Goal: Information Seeking & Learning: Learn about a topic

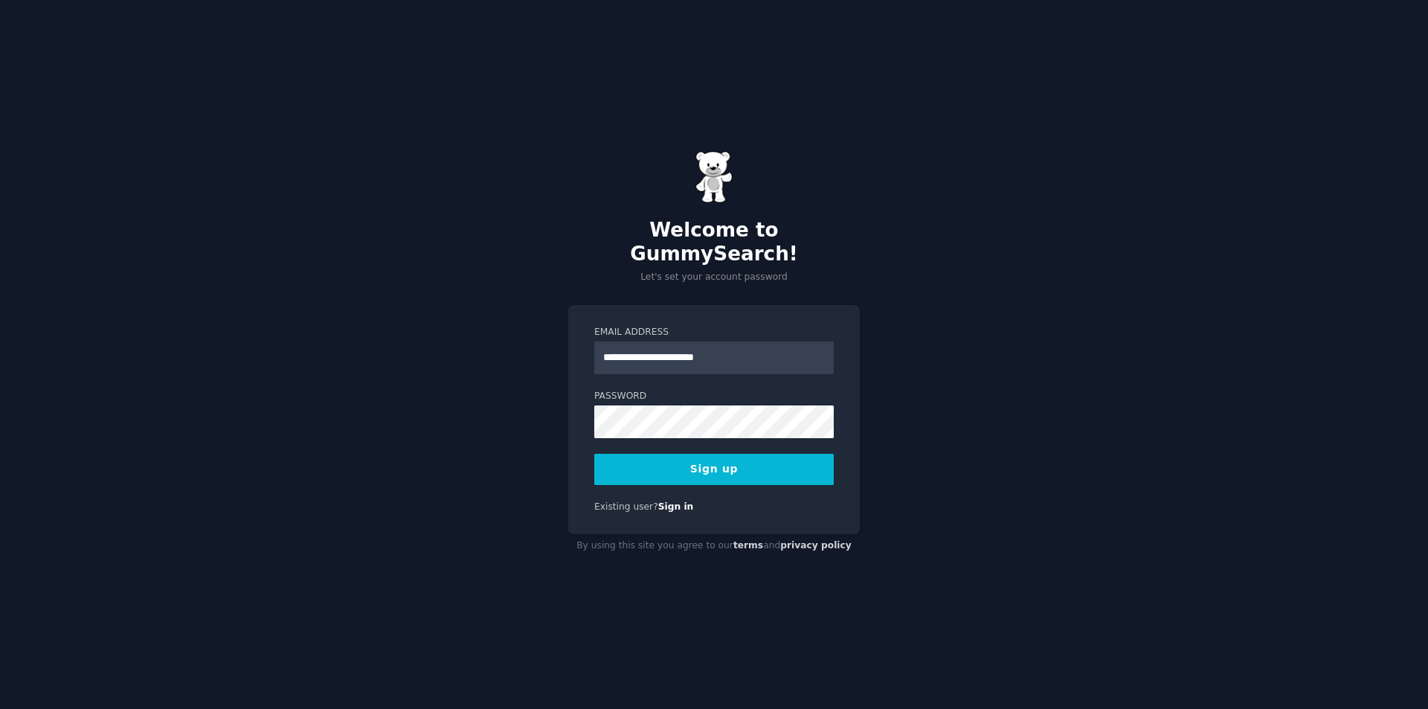
click at [705, 454] on button "Sign up" at bounding box center [713, 469] width 239 height 31
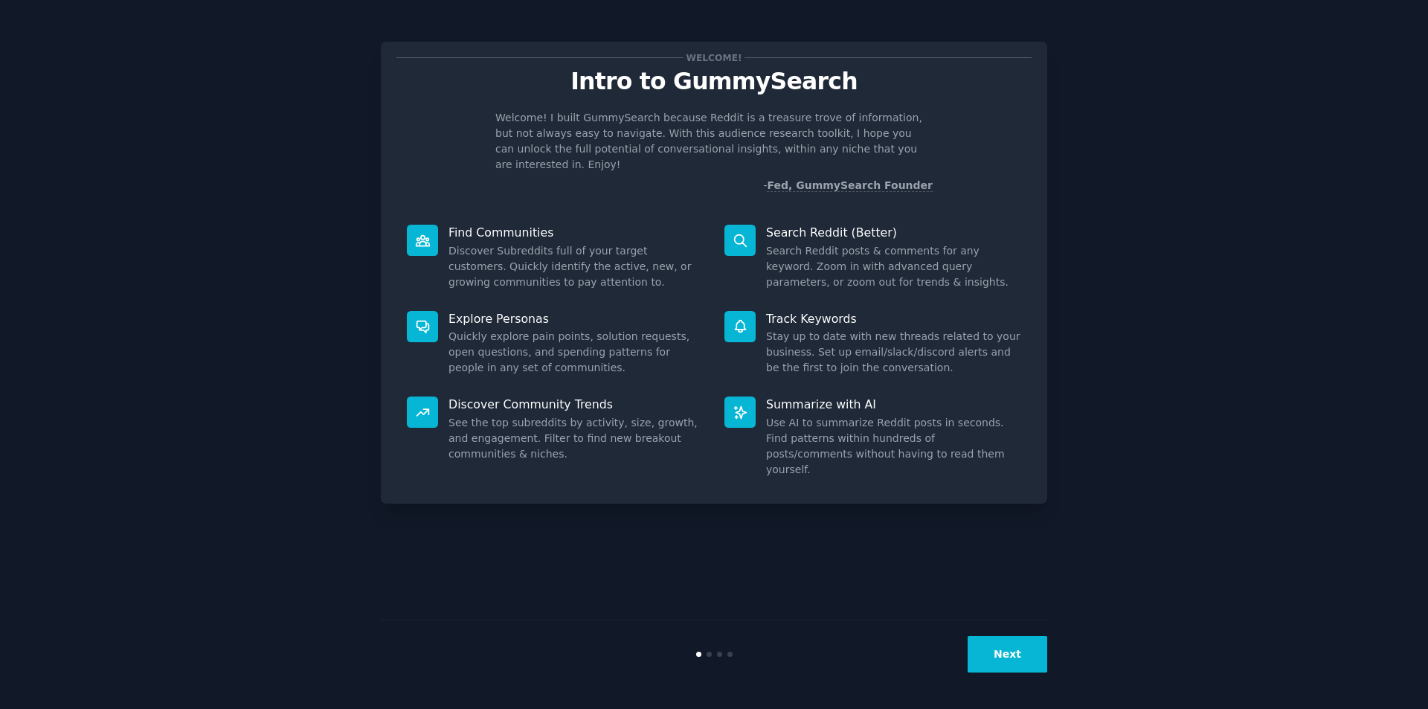
click at [532, 243] on dd "Discover Subreddits full of your target customers. Quickly identify the active,…" at bounding box center [575, 266] width 255 height 47
click at [1025, 653] on button "Next" at bounding box center [1007, 654] width 80 height 36
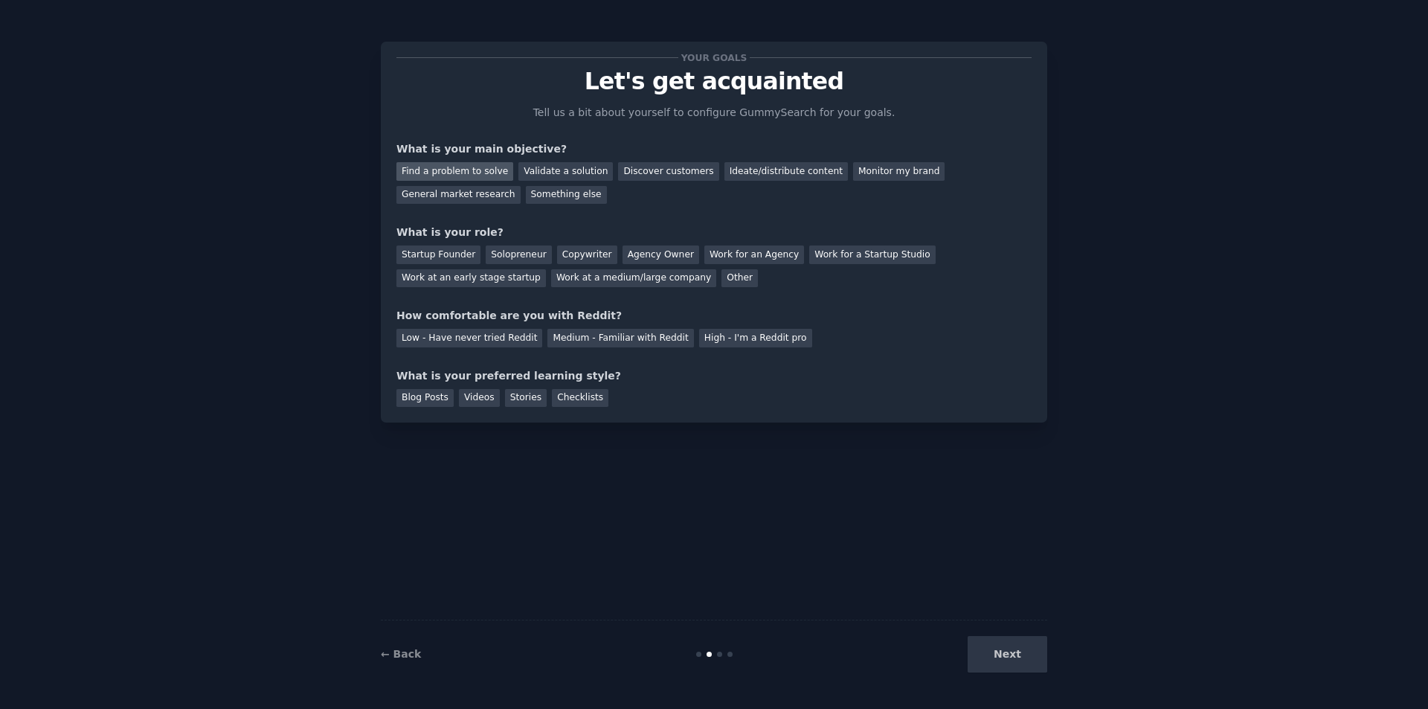
click at [470, 178] on div "Find a problem to solve" at bounding box center [454, 171] width 117 height 19
click at [556, 173] on div "Validate a solution" at bounding box center [565, 171] width 94 height 19
click at [618, 168] on div "Discover customers" at bounding box center [668, 171] width 100 height 19
click at [863, 173] on div "Monitor my brand" at bounding box center [898, 171] width 91 height 19
click at [738, 168] on div "Ideate/distribute content" at bounding box center [785, 171] width 123 height 19
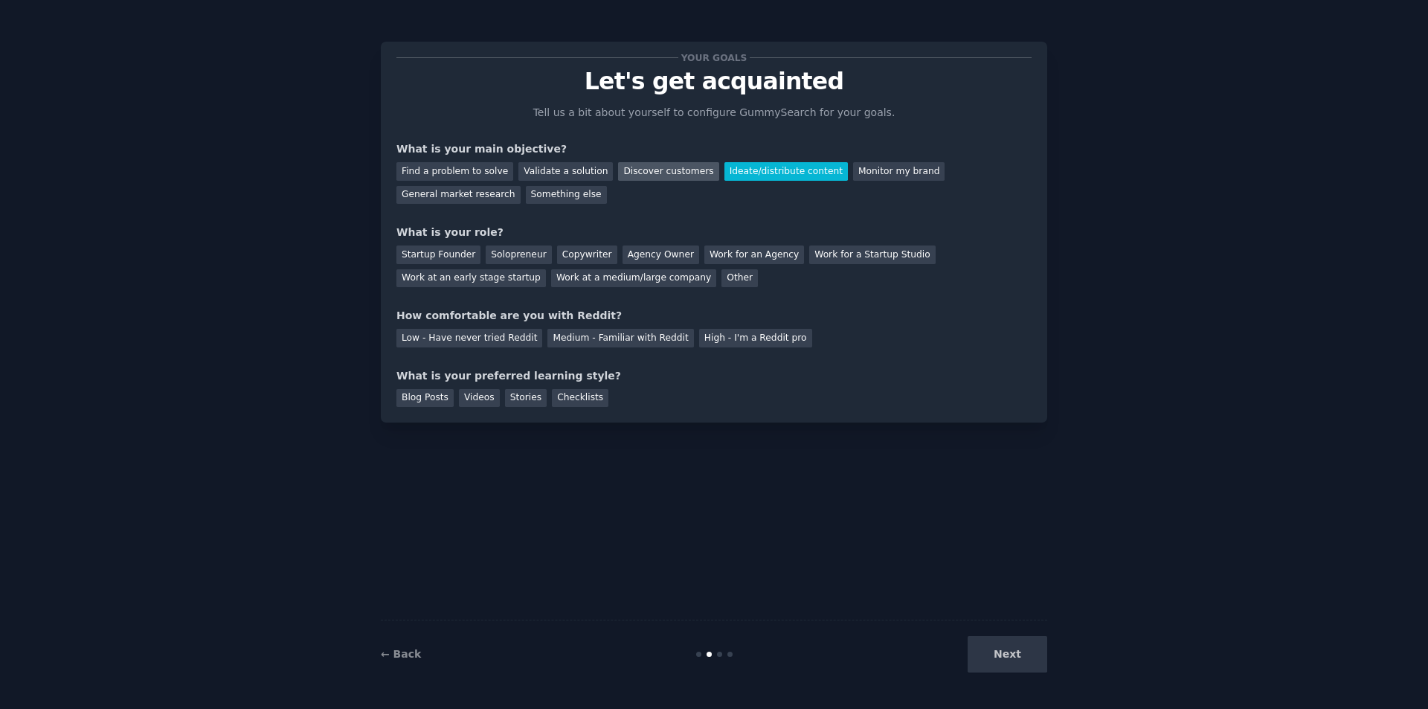
click at [648, 170] on div "Discover customers" at bounding box center [668, 171] width 100 height 19
click at [773, 172] on div "Ideate/distribute content" at bounding box center [785, 171] width 123 height 19
click at [853, 164] on div "Monitor my brand" at bounding box center [898, 171] width 91 height 19
click at [848, 253] on div "Work for a Startup Studio" at bounding box center [872, 254] width 126 height 19
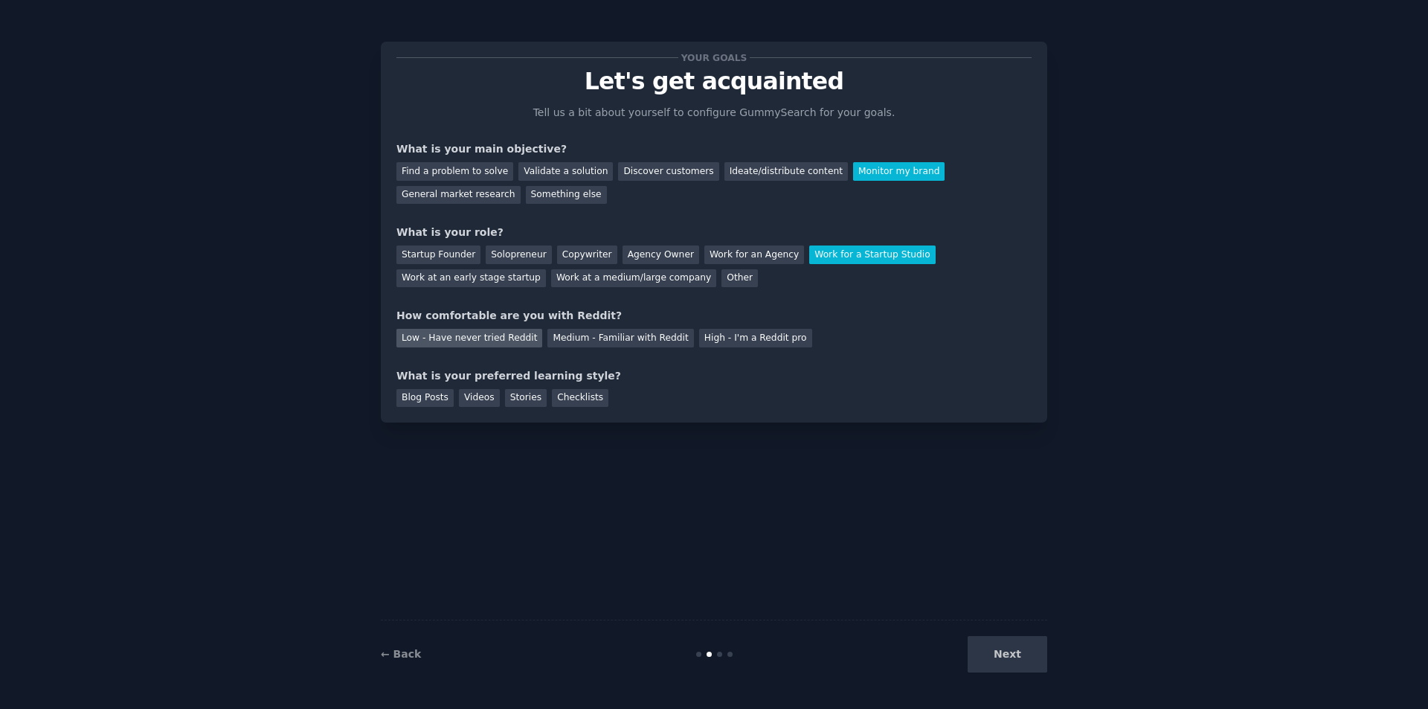
click at [504, 335] on div "Low - Have never tried Reddit" at bounding box center [469, 338] width 146 height 19
click at [425, 402] on div "Blog Posts" at bounding box center [424, 398] width 57 height 19
click at [464, 396] on div "Videos" at bounding box center [479, 398] width 41 height 19
click at [518, 392] on div "Stories" at bounding box center [526, 398] width 42 height 19
click at [425, 387] on div "Blog Posts Videos Stories Checklists" at bounding box center [713, 396] width 635 height 24
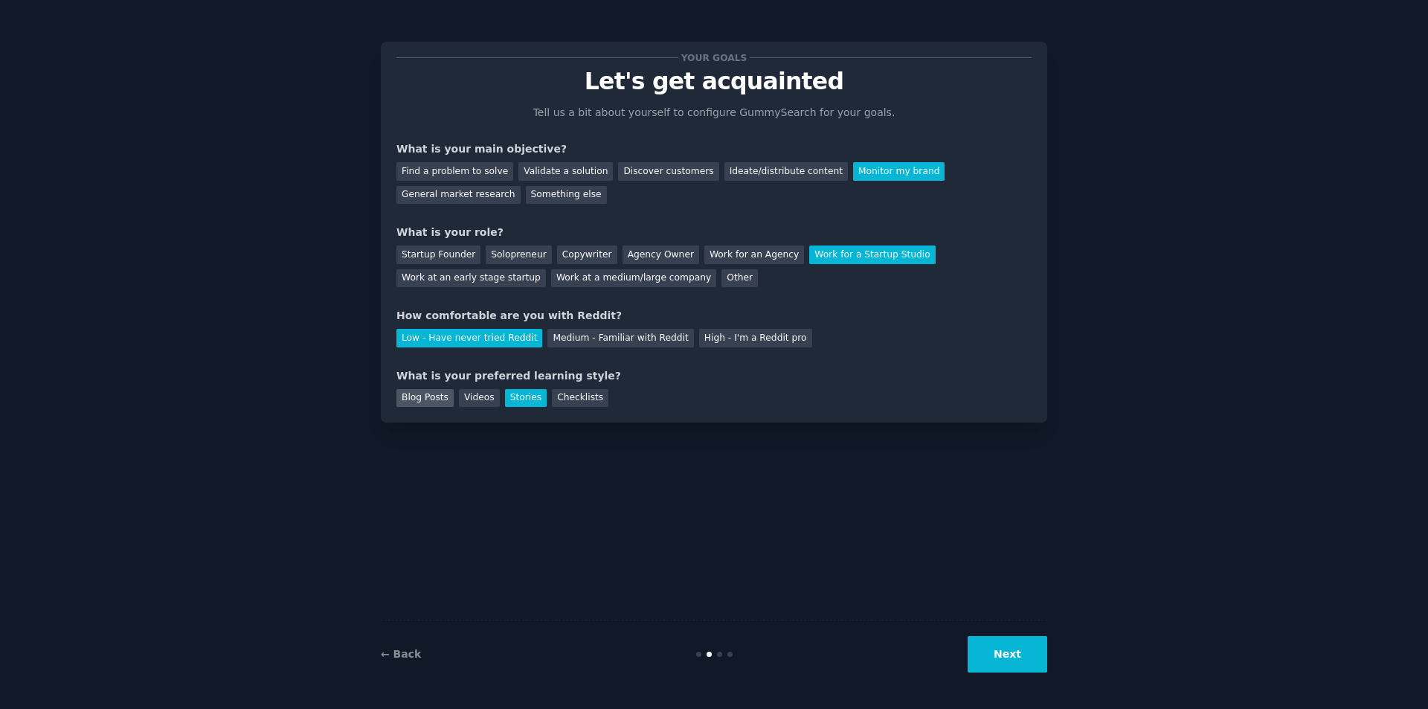
click at [437, 401] on div "Blog Posts" at bounding box center [424, 398] width 57 height 19
click at [1027, 656] on button "Next" at bounding box center [1007, 654] width 80 height 36
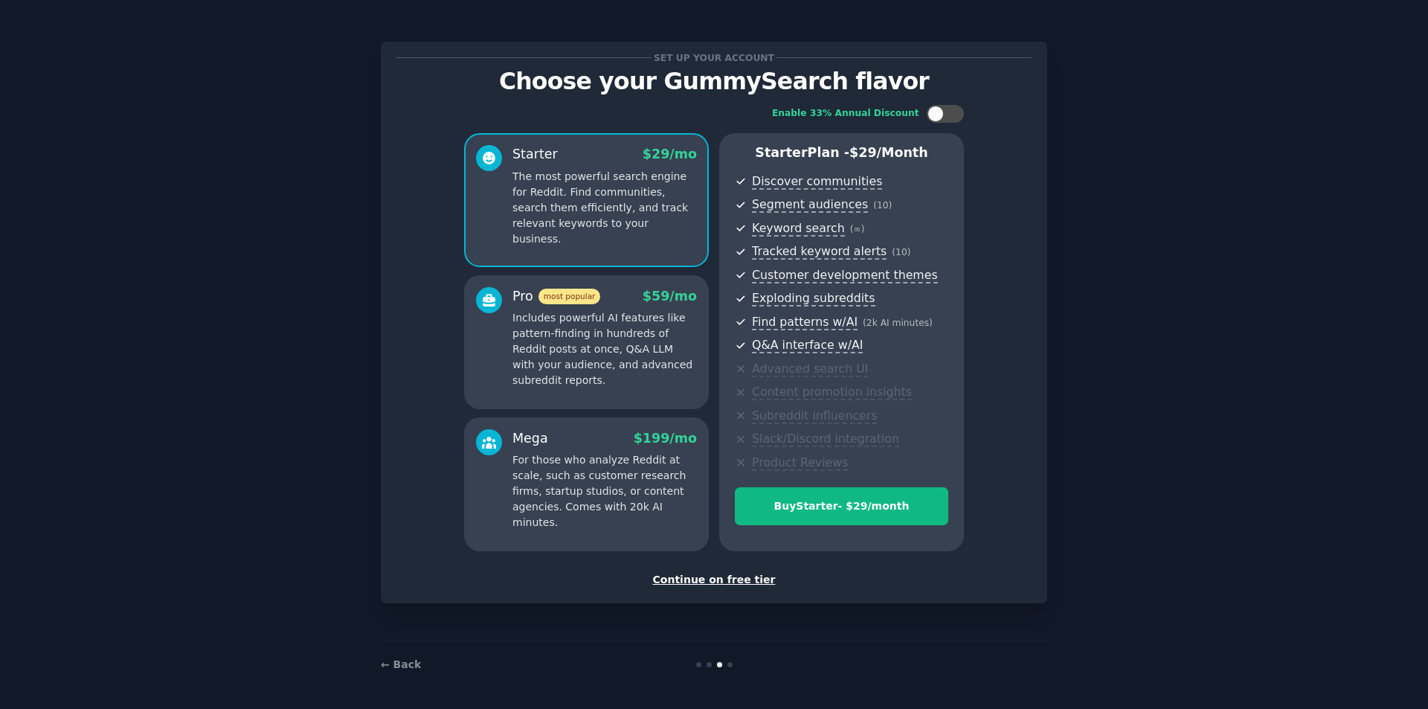
click at [636, 355] on p "Includes powerful AI features like pattern-finding in hundreds of Reddit posts …" at bounding box center [604, 349] width 184 height 78
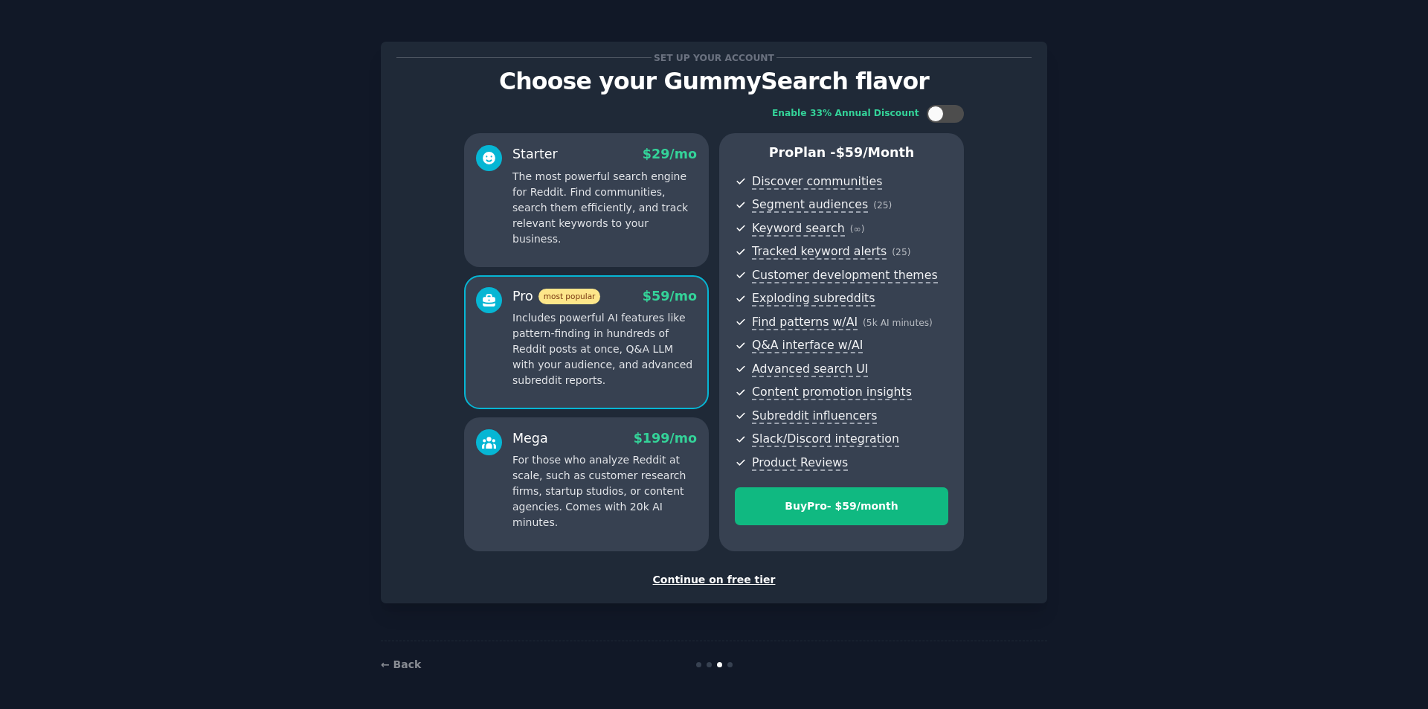
click at [598, 433] on div "Mega $ 199 /mo" at bounding box center [604, 438] width 184 height 19
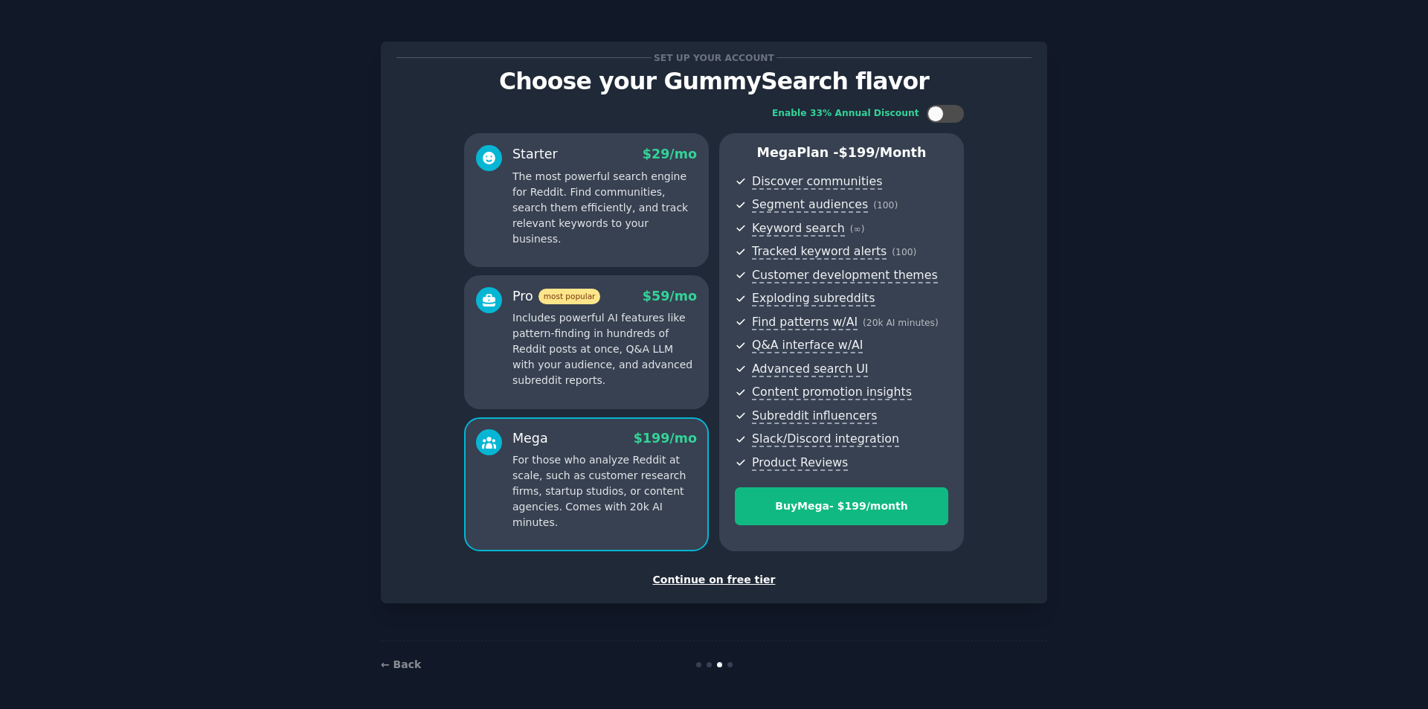
click at [718, 582] on div "Continue on free tier" at bounding box center [713, 580] width 635 height 16
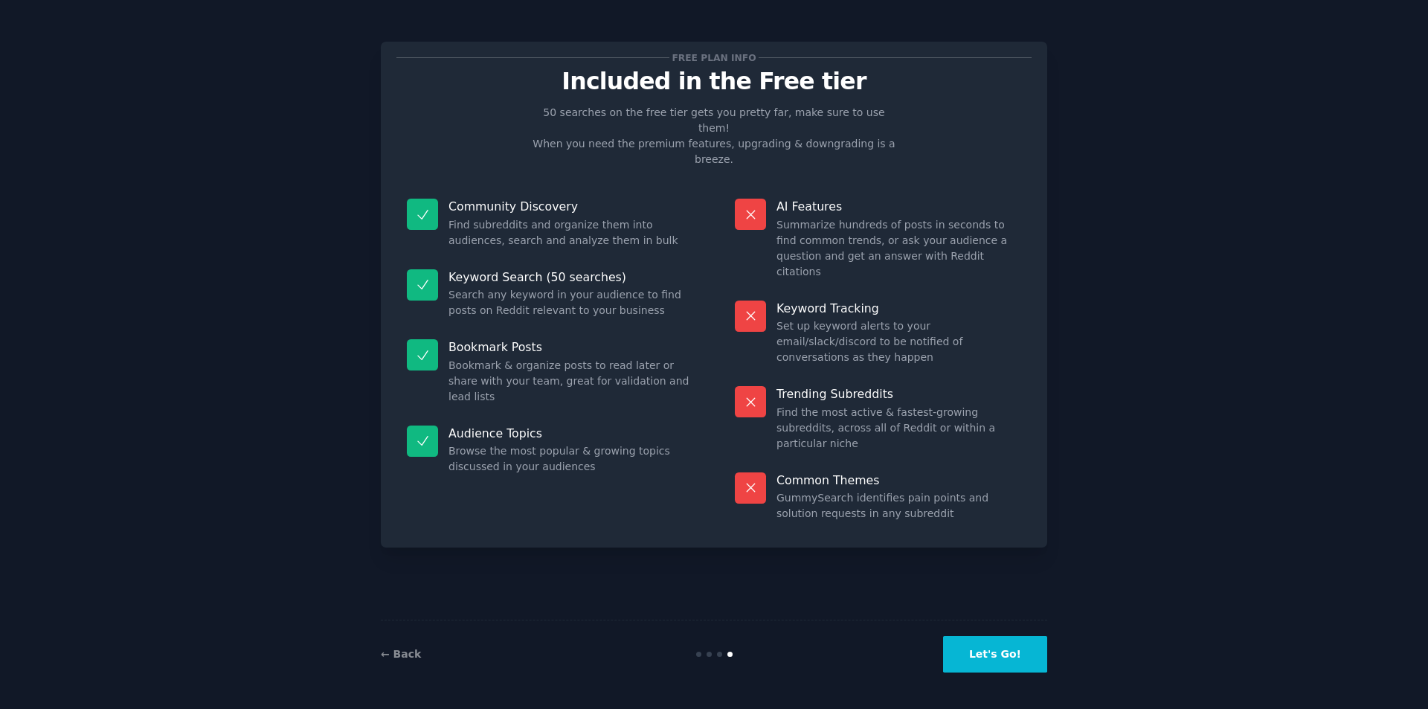
click at [1009, 651] on button "Let's Go!" at bounding box center [995, 654] width 104 height 36
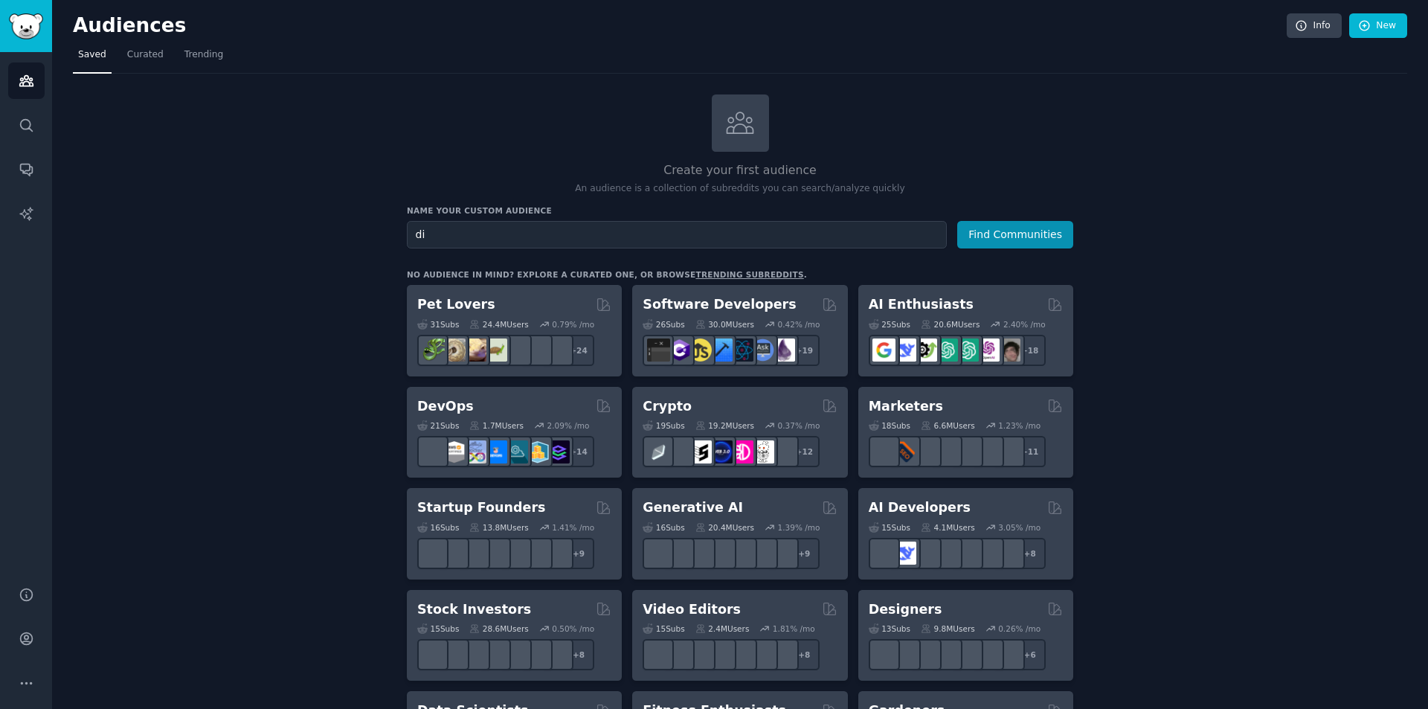
type input "d"
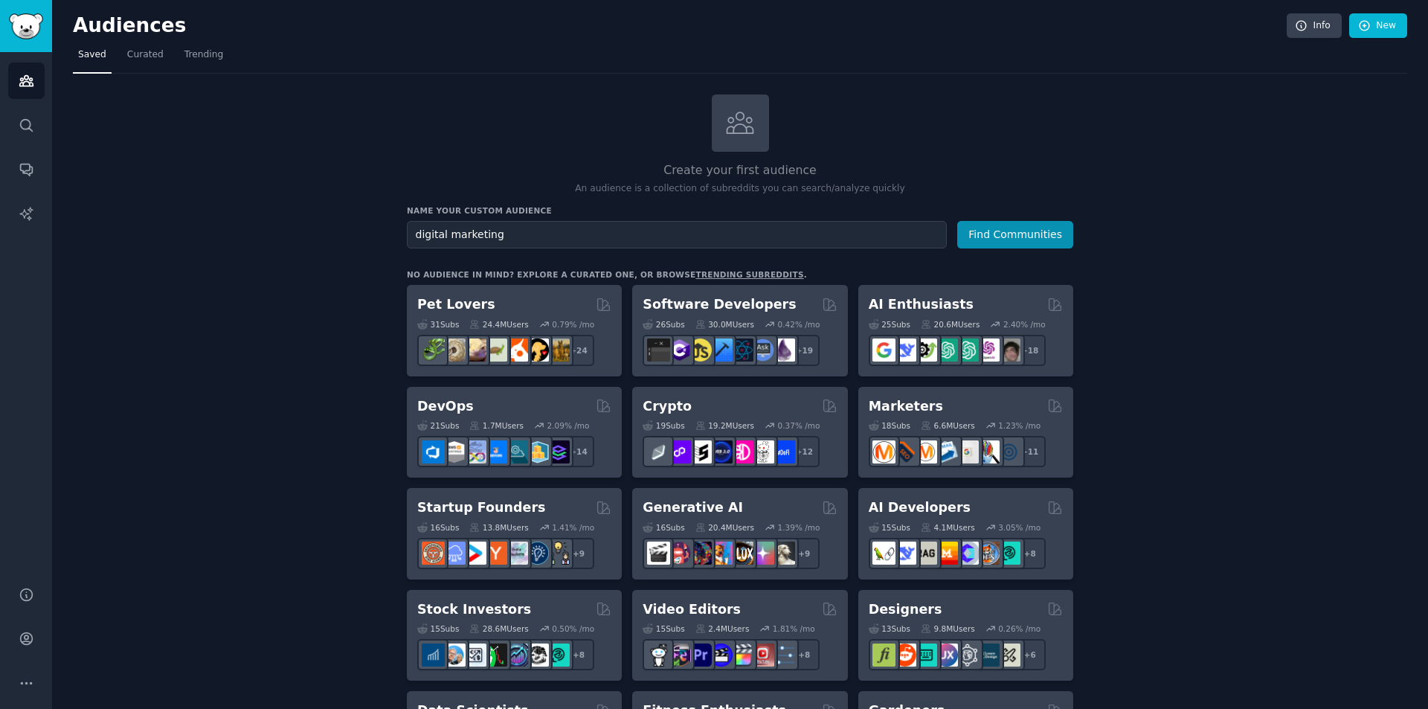
type input "digital marketing"
click at [957, 221] on button "Find Communities" at bounding box center [1015, 235] width 116 height 28
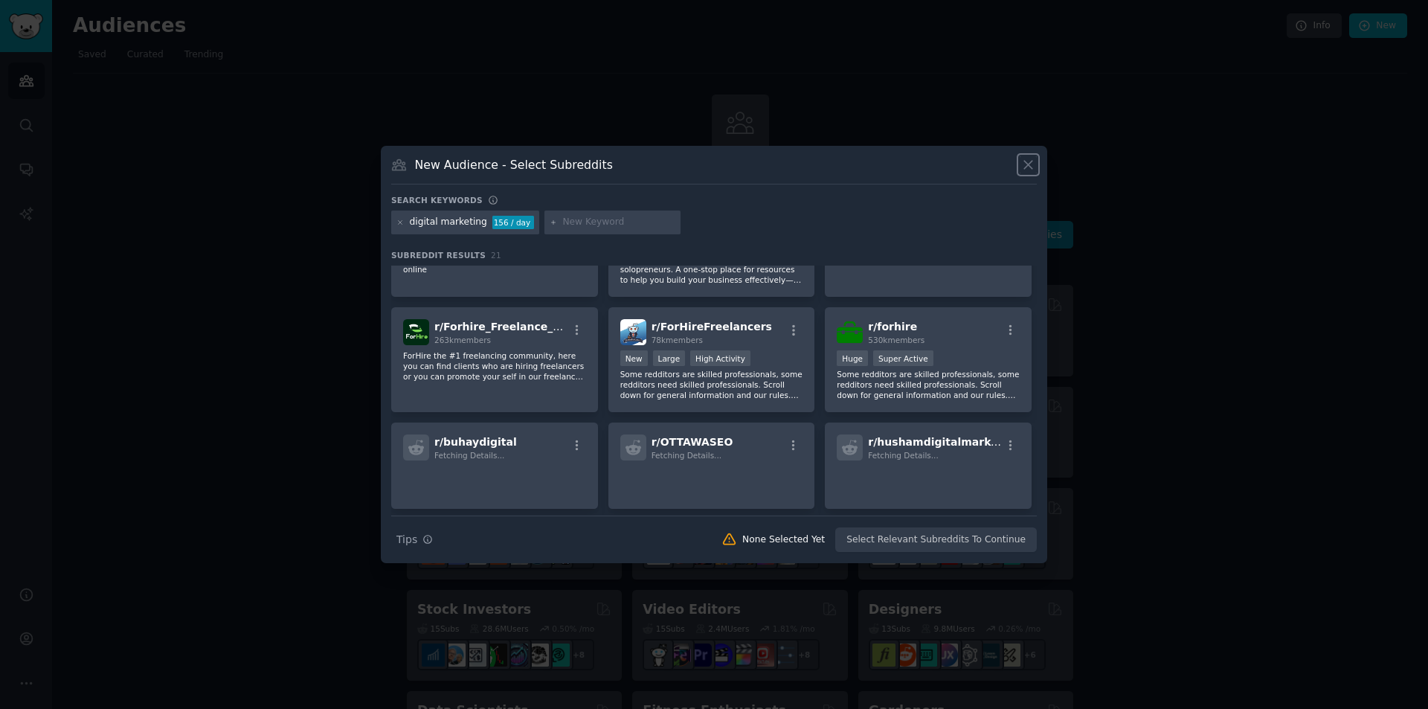
scroll to position [566, 0]
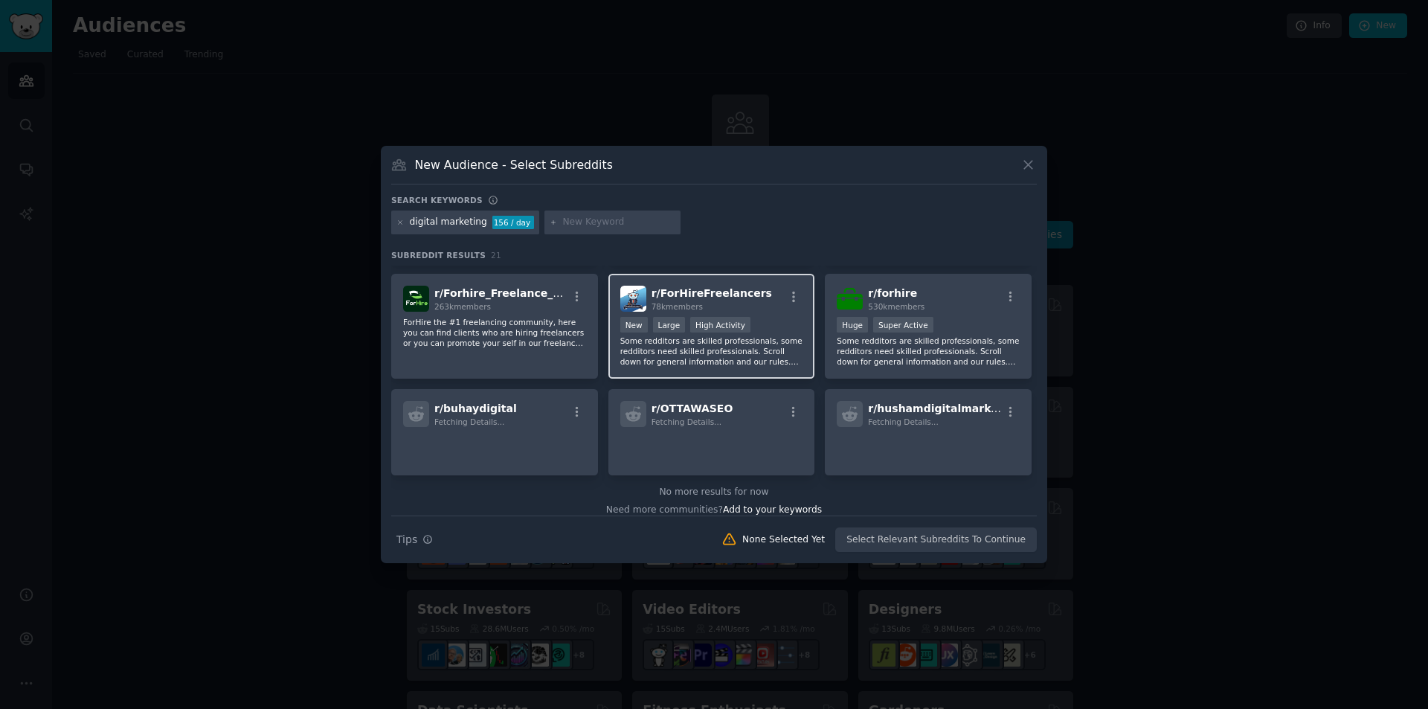
click at [703, 346] on p "Some redditors are skilled professionals, some redditors need skilled professio…" at bounding box center [711, 350] width 183 height 31
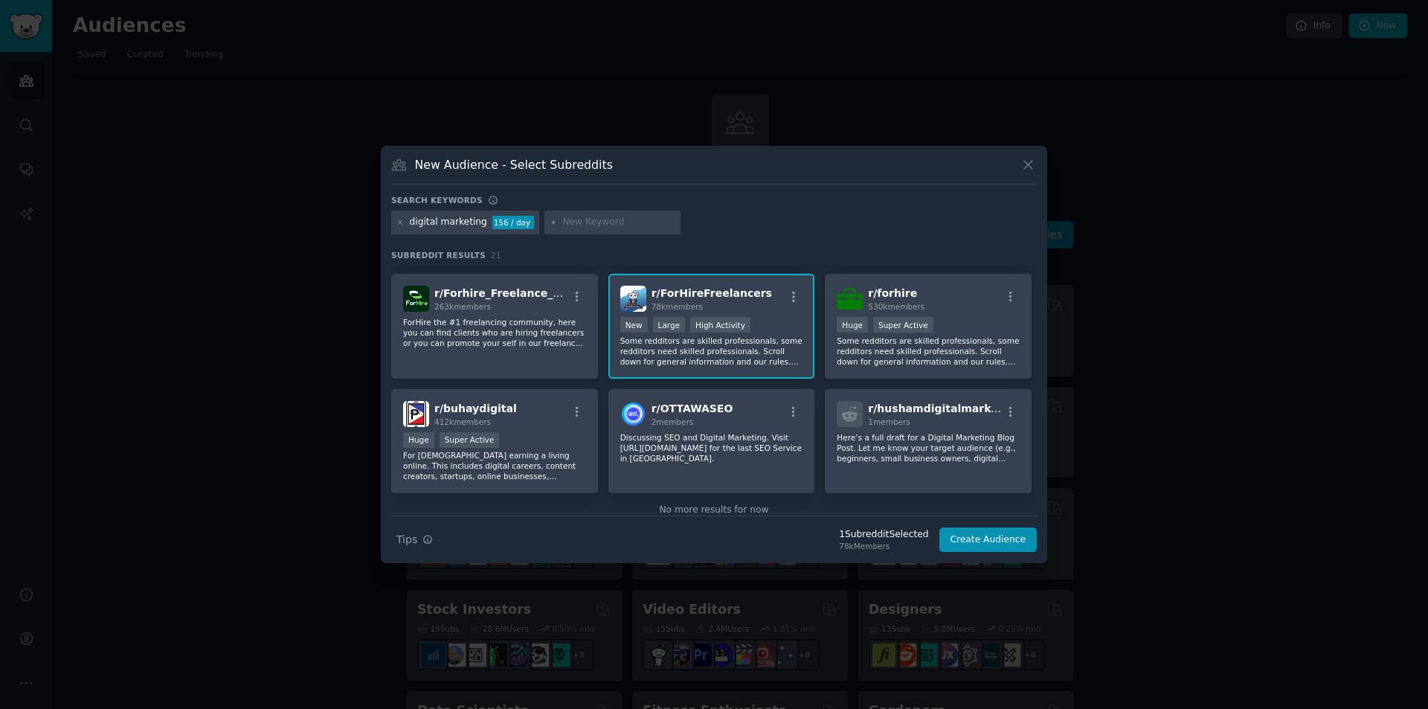
click at [703, 346] on p "Some redditors are skilled professionals, some redditors need skilled professio…" at bounding box center [711, 350] width 183 height 31
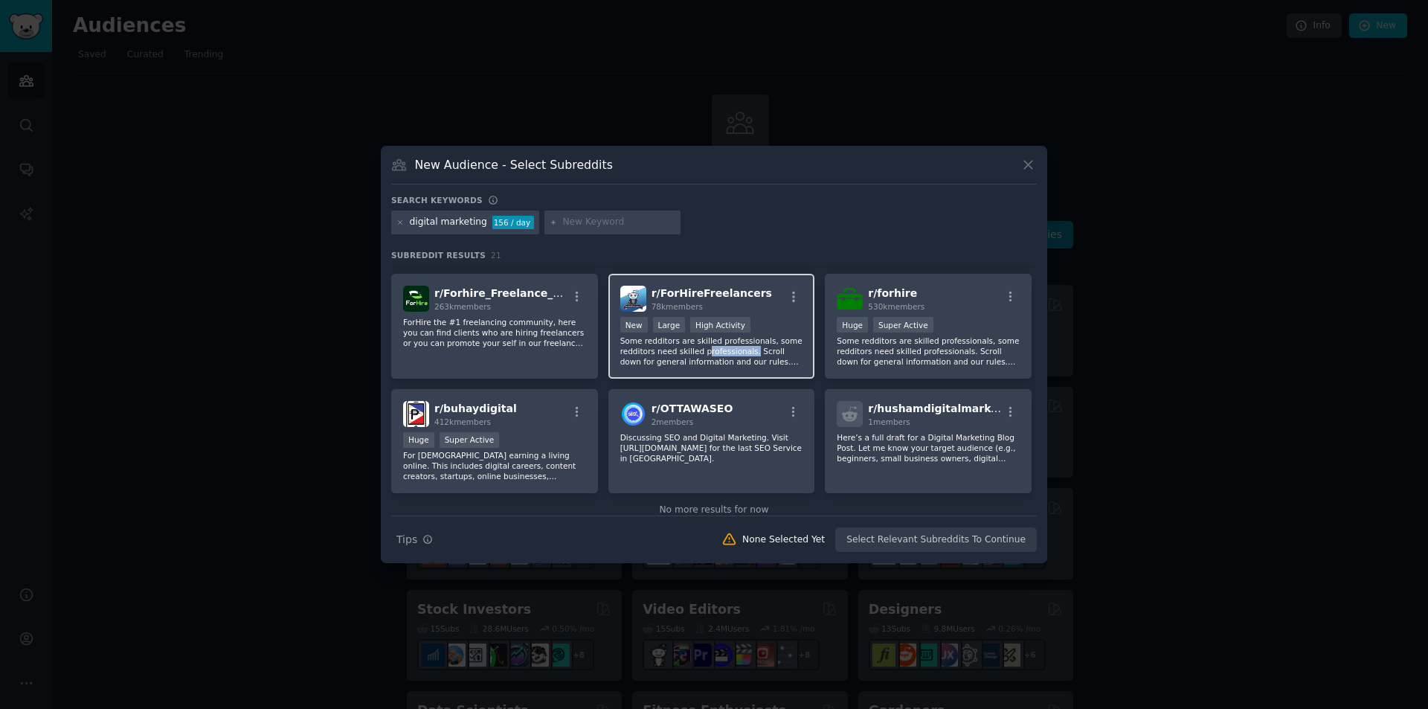
click at [703, 346] on p "Some redditors are skilled professionals, some redditors need skilled professio…" at bounding box center [711, 350] width 183 height 31
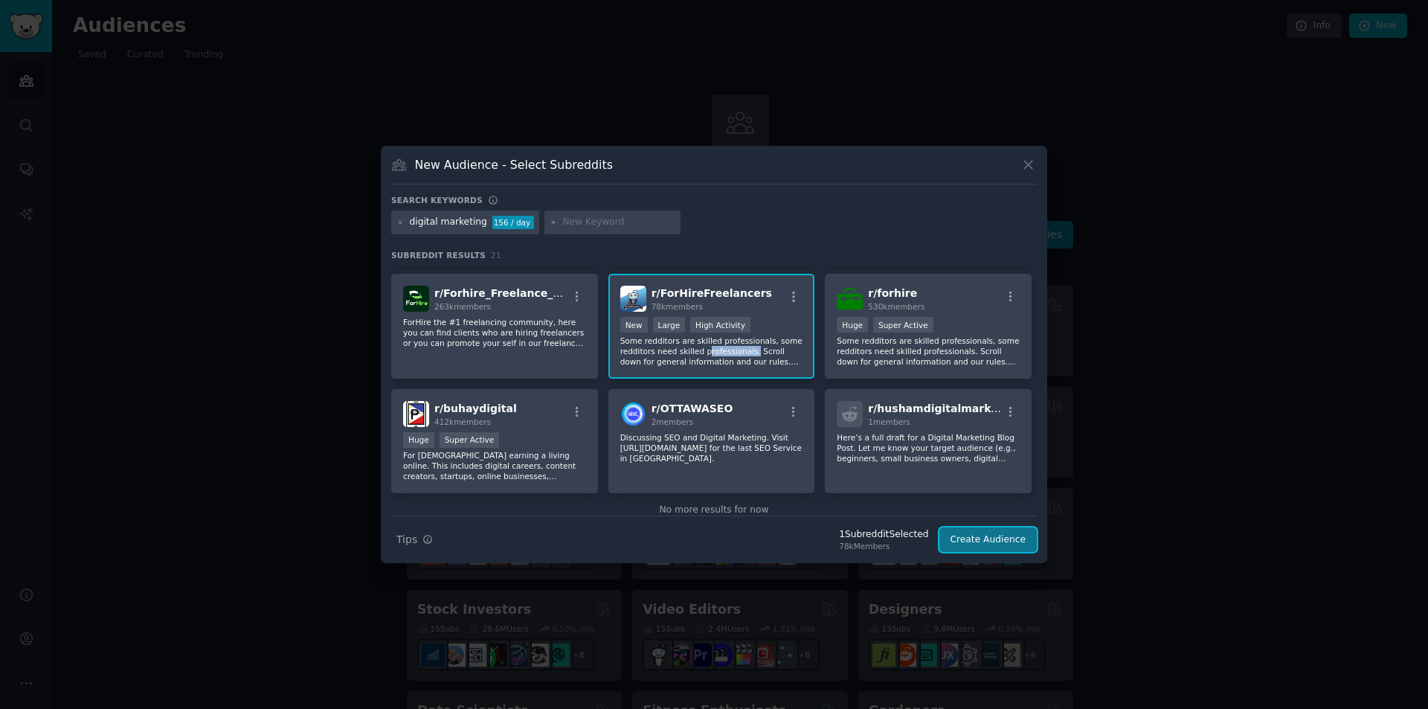
click at [1006, 543] on button "Create Audience" at bounding box center [988, 539] width 98 height 25
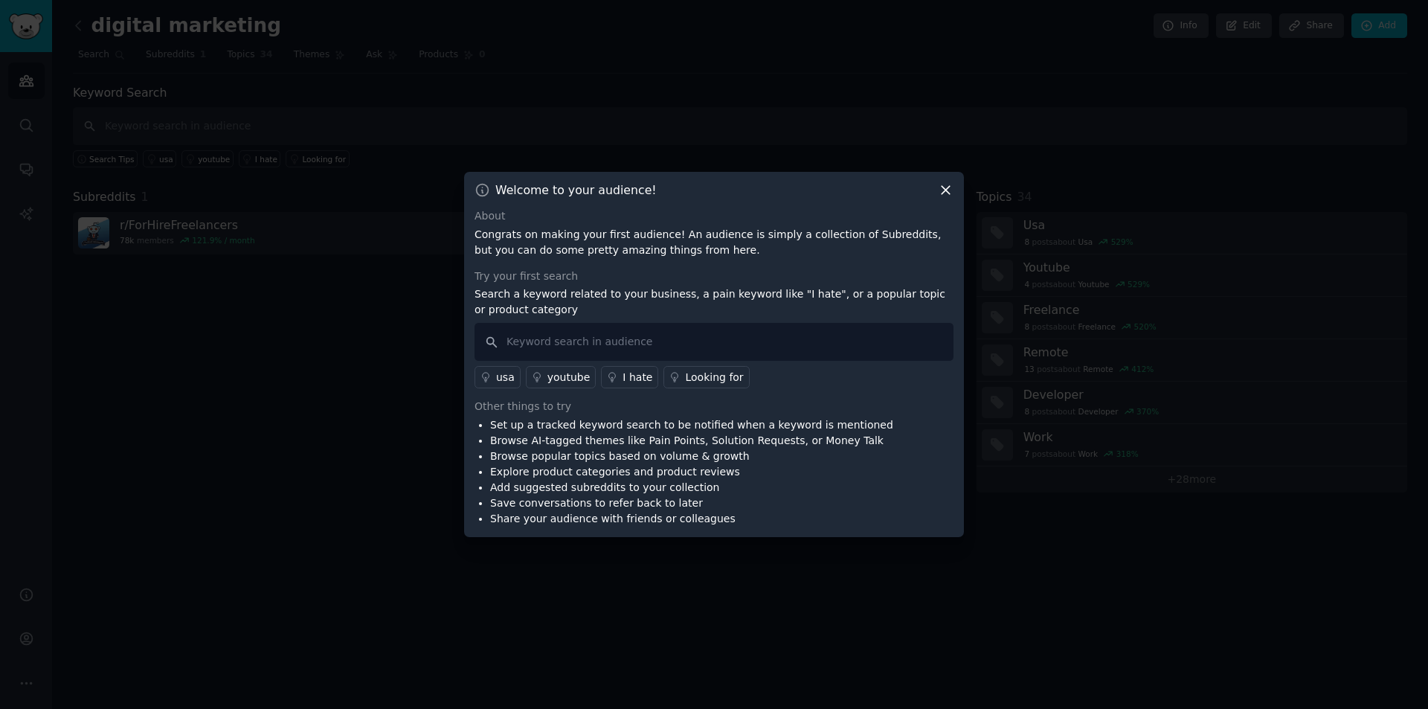
click at [683, 448] on li "Browse popular topics based on volume & growth" at bounding box center [691, 456] width 403 height 16
click at [758, 348] on input "text" at bounding box center [713, 342] width 479 height 38
click at [486, 377] on icon at bounding box center [485, 377] width 10 height 10
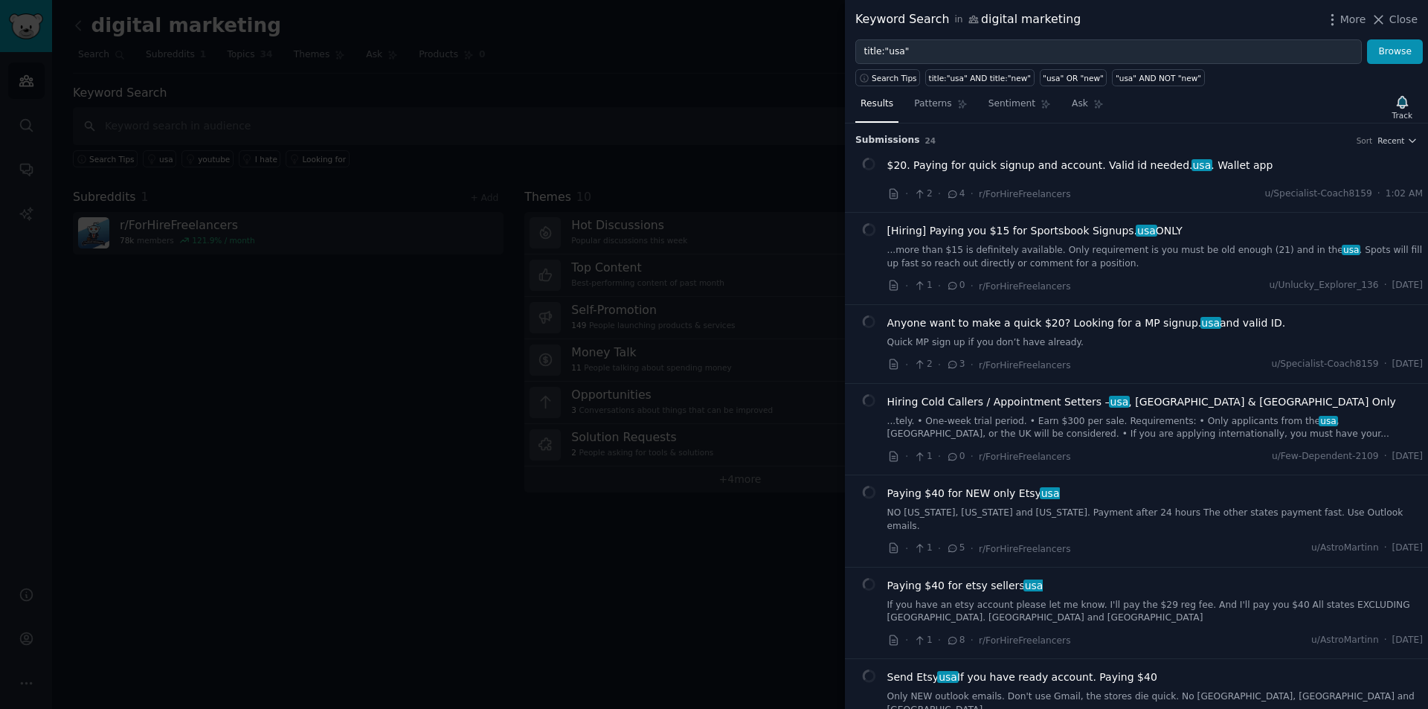
click at [992, 343] on link "Quick MP sign up if you don’t have already." at bounding box center [1155, 342] width 536 height 13
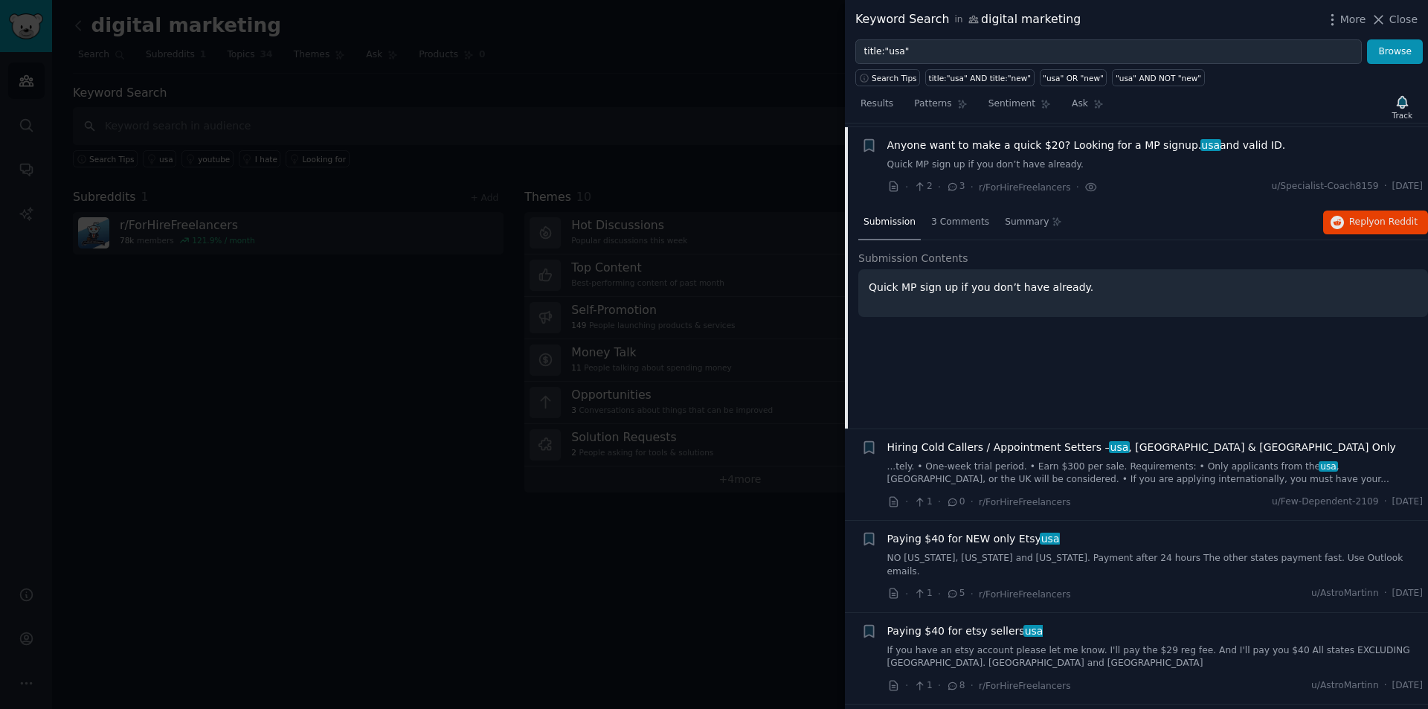
scroll to position [181, 0]
click at [1027, 293] on div "Quick MP sign up if you don’t have already." at bounding box center [1143, 289] width 570 height 48
click at [1052, 286] on p "Quick MP sign up if you don’t have already." at bounding box center [1142, 284] width 549 height 16
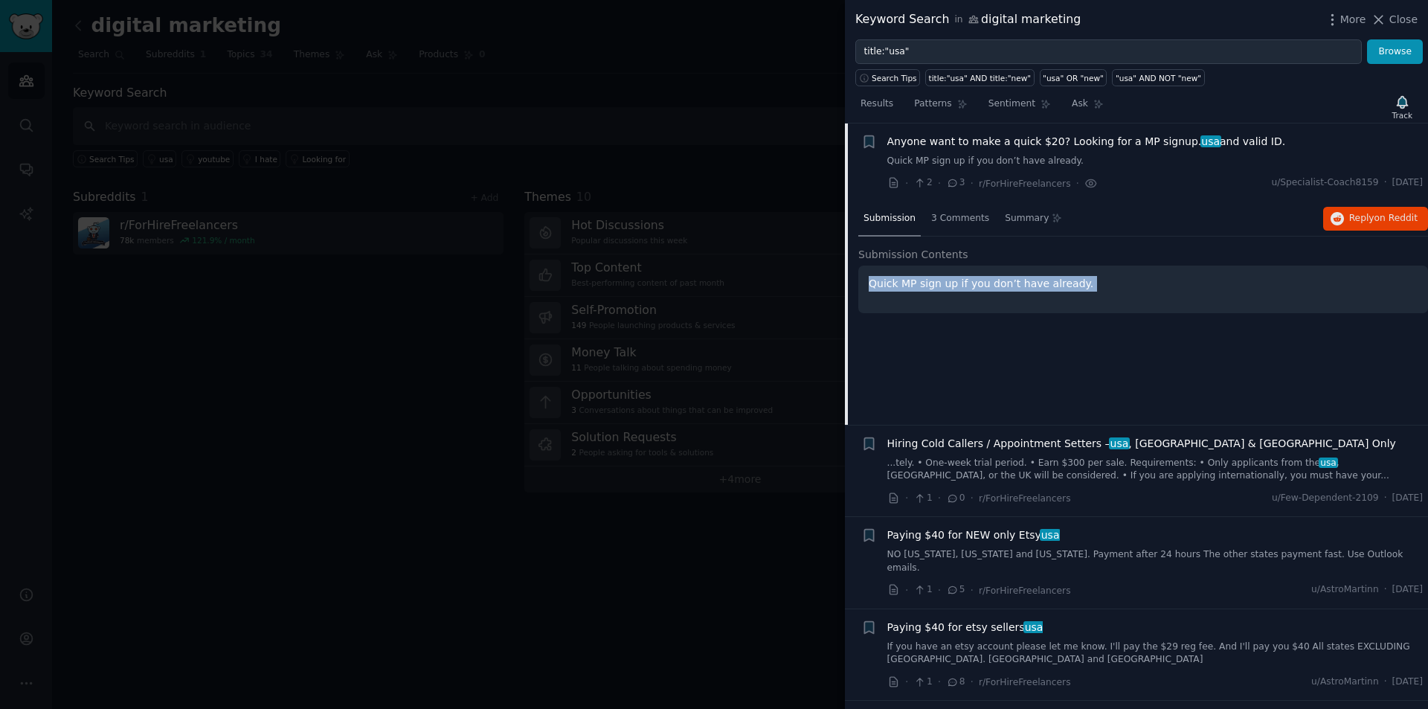
click at [1052, 286] on p "Quick MP sign up if you don’t have already." at bounding box center [1142, 284] width 549 height 16
click at [1032, 320] on div "Submission Contents Quick MP sign up if you don’t have already." at bounding box center [1143, 288] width 570 height 82
click at [888, 277] on p "Quick MP sign up if you don’t have already." at bounding box center [1142, 284] width 549 height 16
click at [952, 233] on div "3 Comments" at bounding box center [960, 220] width 68 height 36
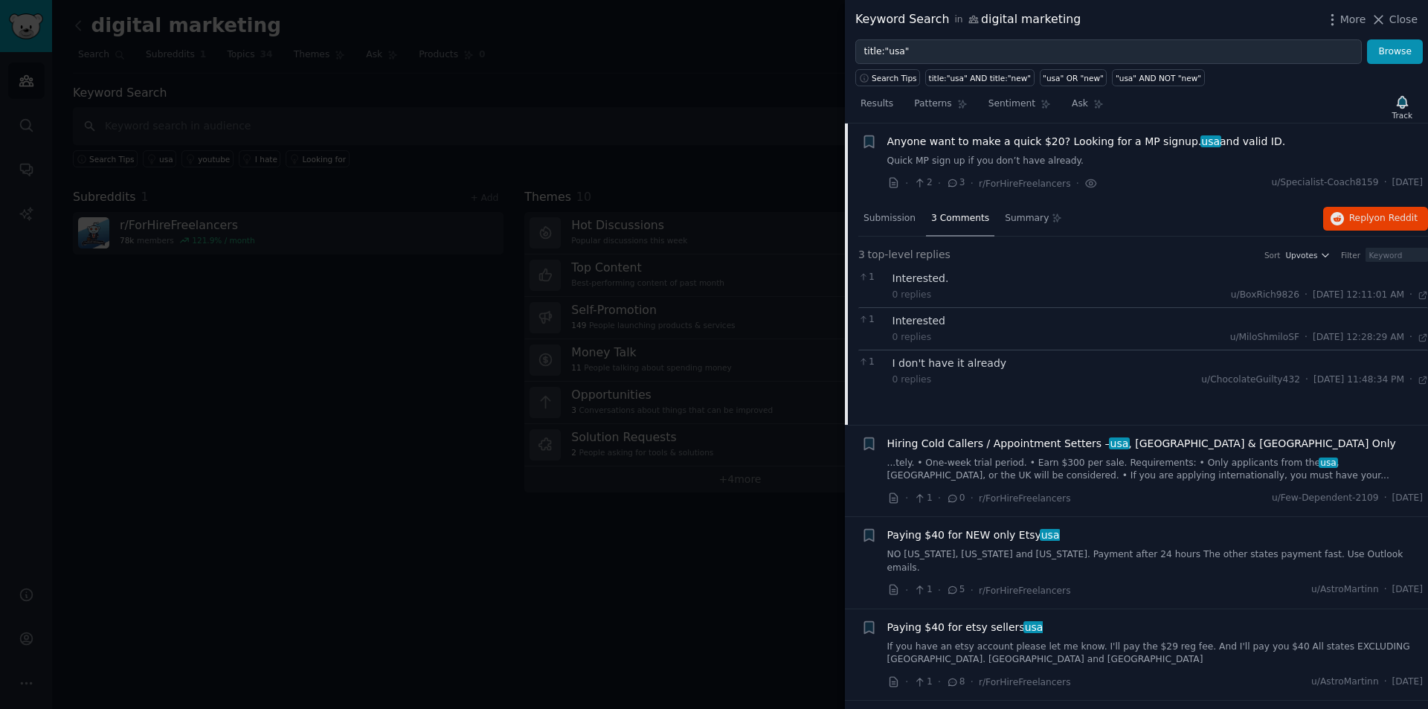
click at [923, 281] on div "Interested." at bounding box center [1160, 279] width 536 height 16
click at [1003, 472] on link "...tely. • One-week trial period. • Earn $300 per sale. Requirements: • Only ap…" at bounding box center [1155, 470] width 536 height 26
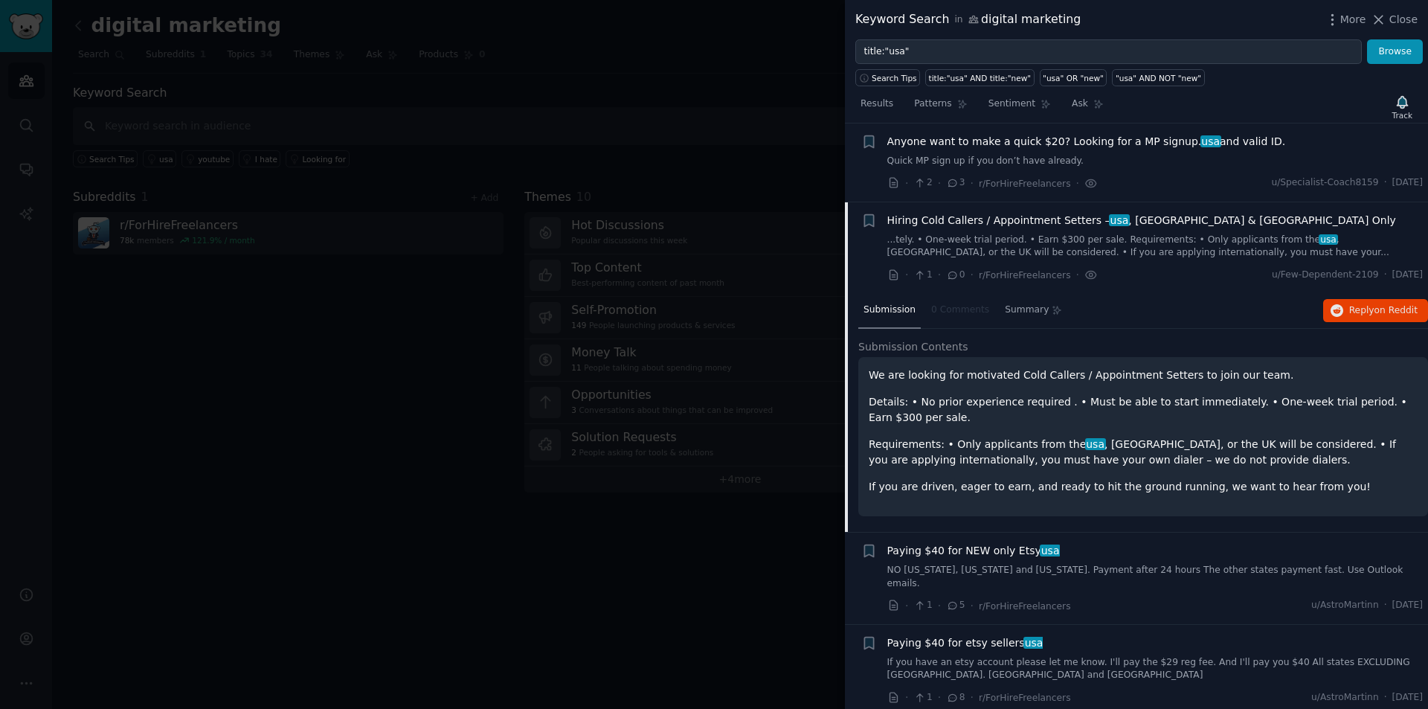
scroll to position [260, 0]
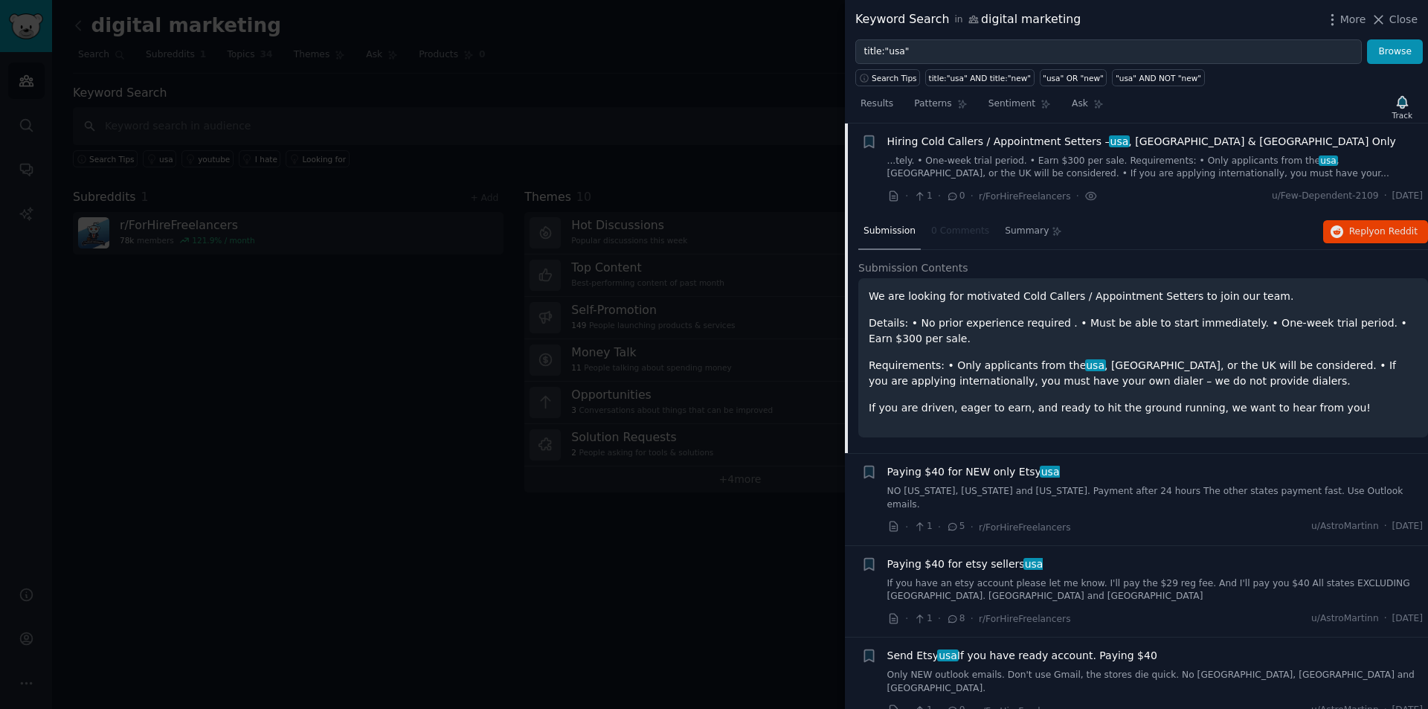
click at [1028, 383] on p "Requirements: • Only applicants from the [GEOGRAPHIC_DATA] , [GEOGRAPHIC_DATA],…" at bounding box center [1142, 373] width 549 height 31
click at [1057, 368] on p "Requirements: • Only applicants from the [GEOGRAPHIC_DATA] , [GEOGRAPHIC_DATA],…" at bounding box center [1142, 373] width 549 height 31
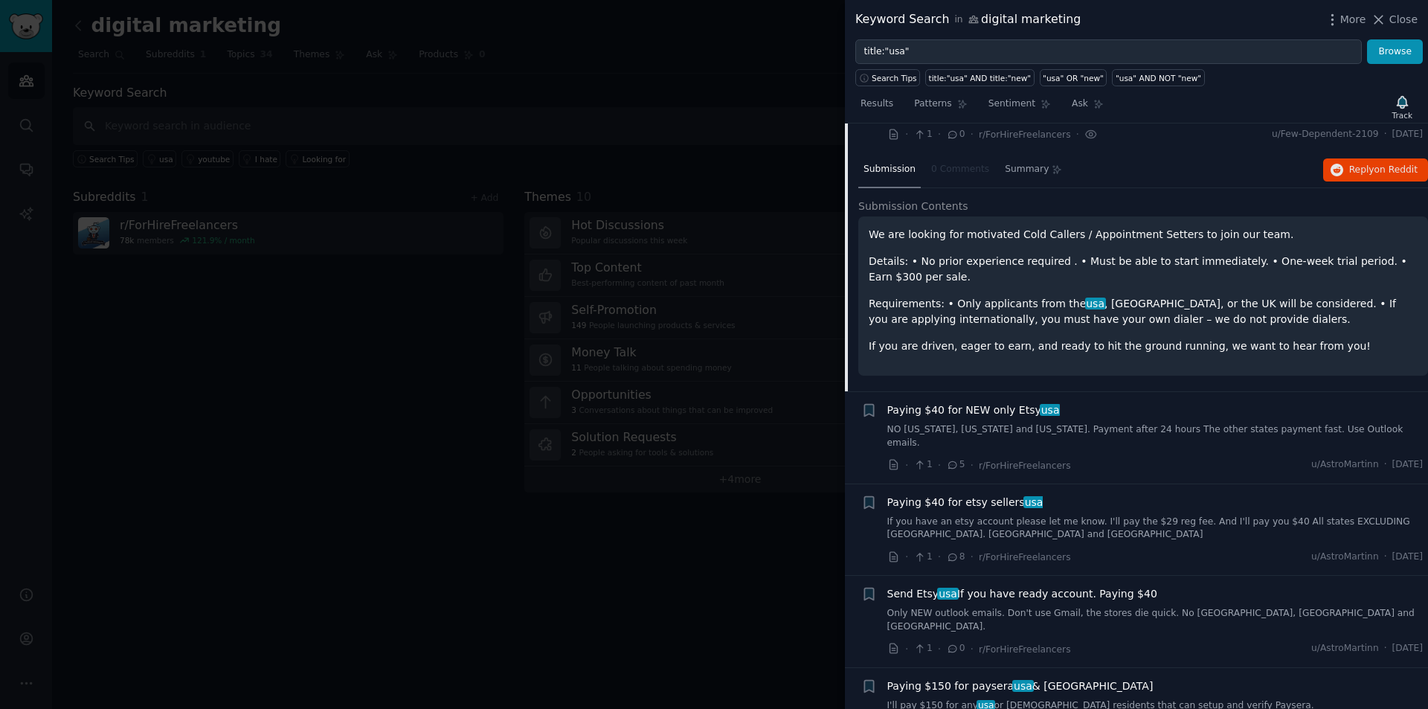
scroll to position [483, 0]
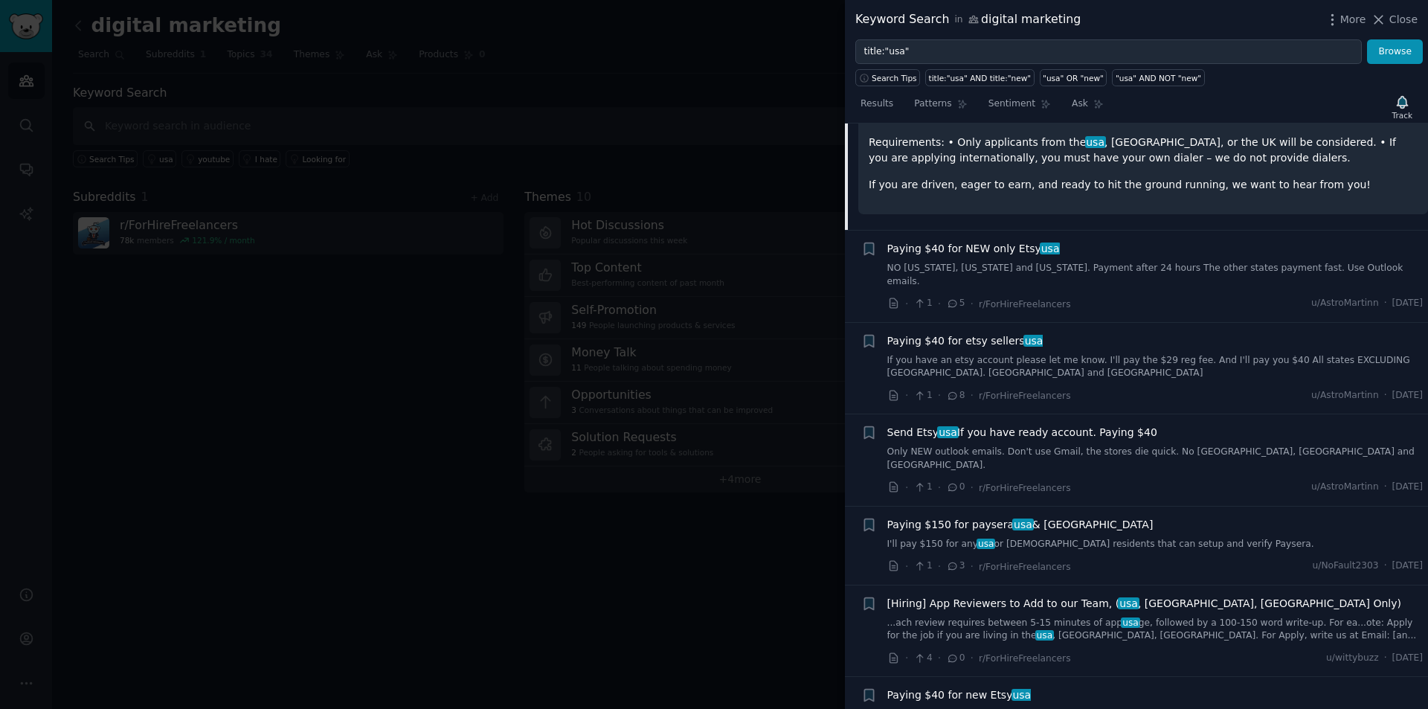
click at [1127, 296] on div "· 1 · 5 · r/ForHireFreelancers u/AstroMartinn · [DATE]" at bounding box center [1155, 304] width 536 height 16
click at [1089, 270] on link "NO [US_STATE], [US_STATE] and [US_STATE]. Payment after 24 hours The other stat…" at bounding box center [1155, 275] width 536 height 26
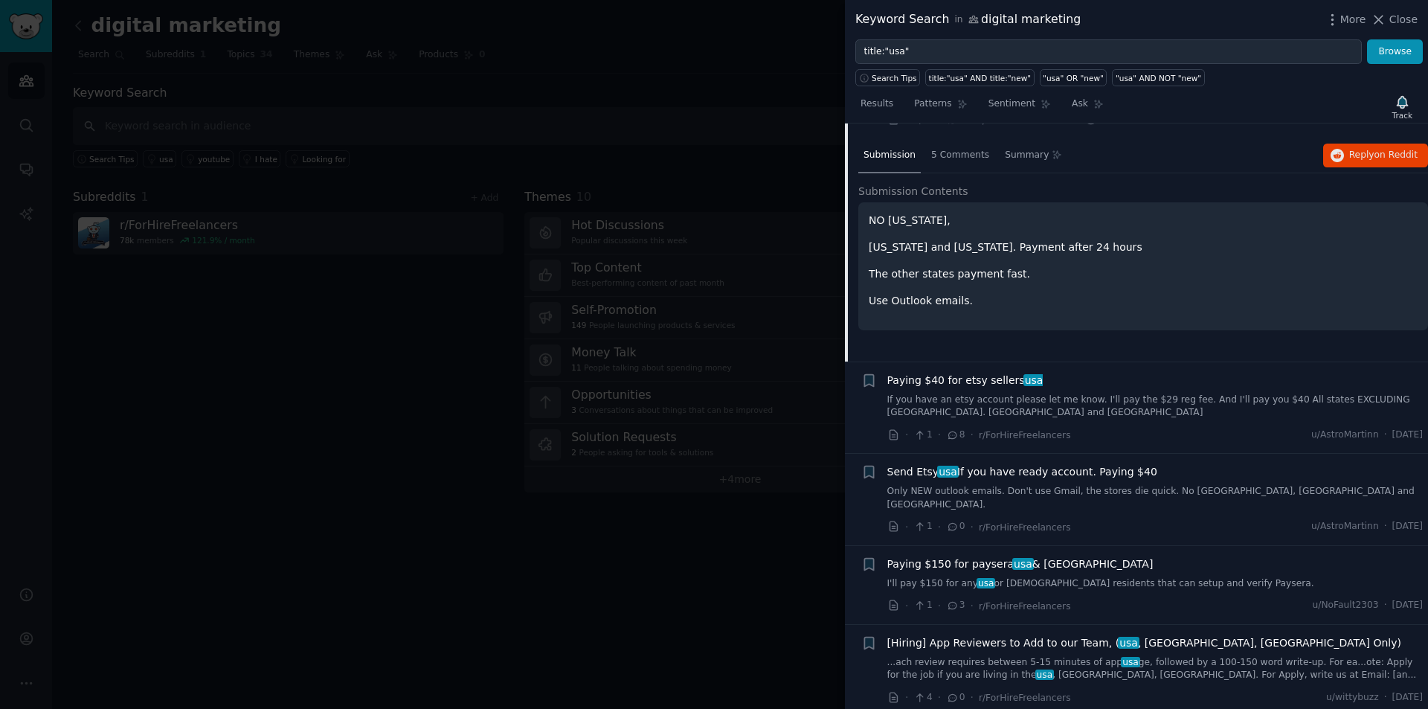
scroll to position [352, 0]
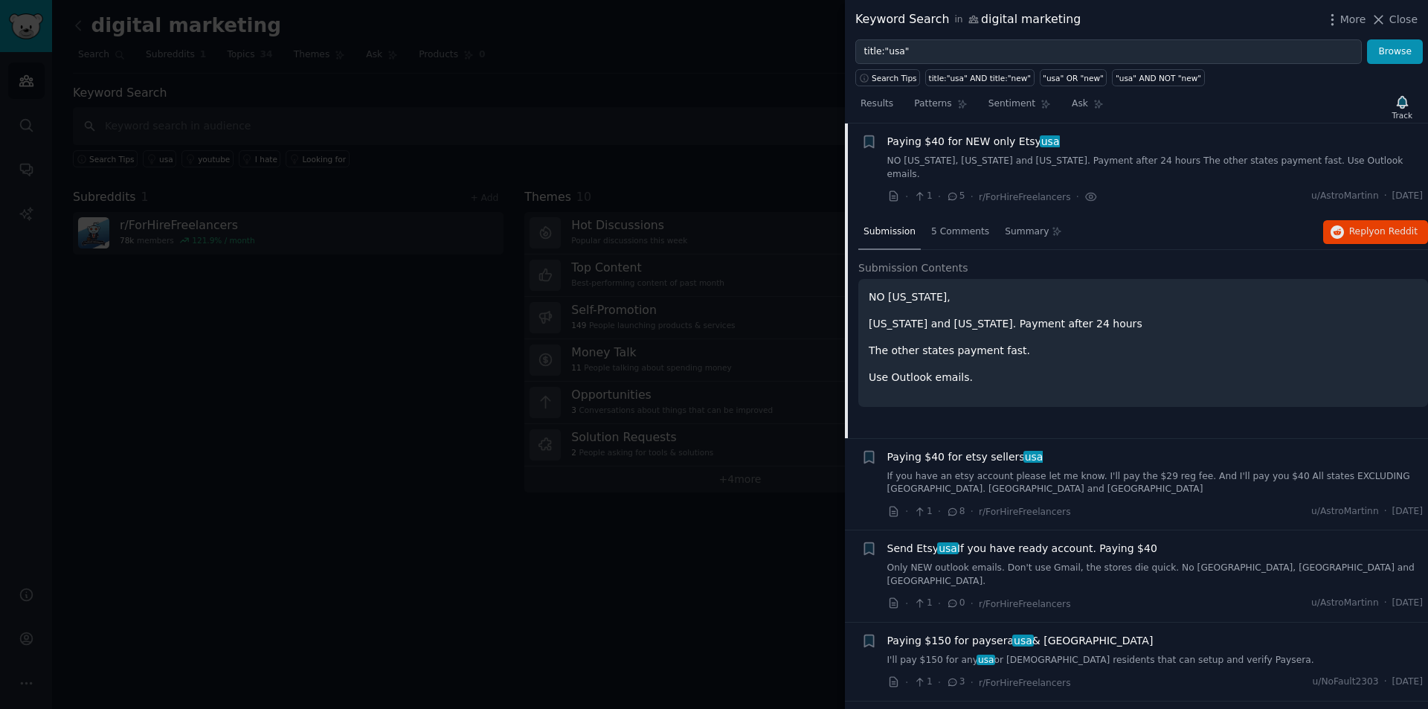
click at [950, 343] on p "The other states payment fast." at bounding box center [1142, 351] width 549 height 16
click at [938, 316] on p "[US_STATE] and [US_STATE]. Payment after 24 hours" at bounding box center [1142, 324] width 549 height 16
click at [959, 228] on div "5 Comments" at bounding box center [960, 233] width 68 height 36
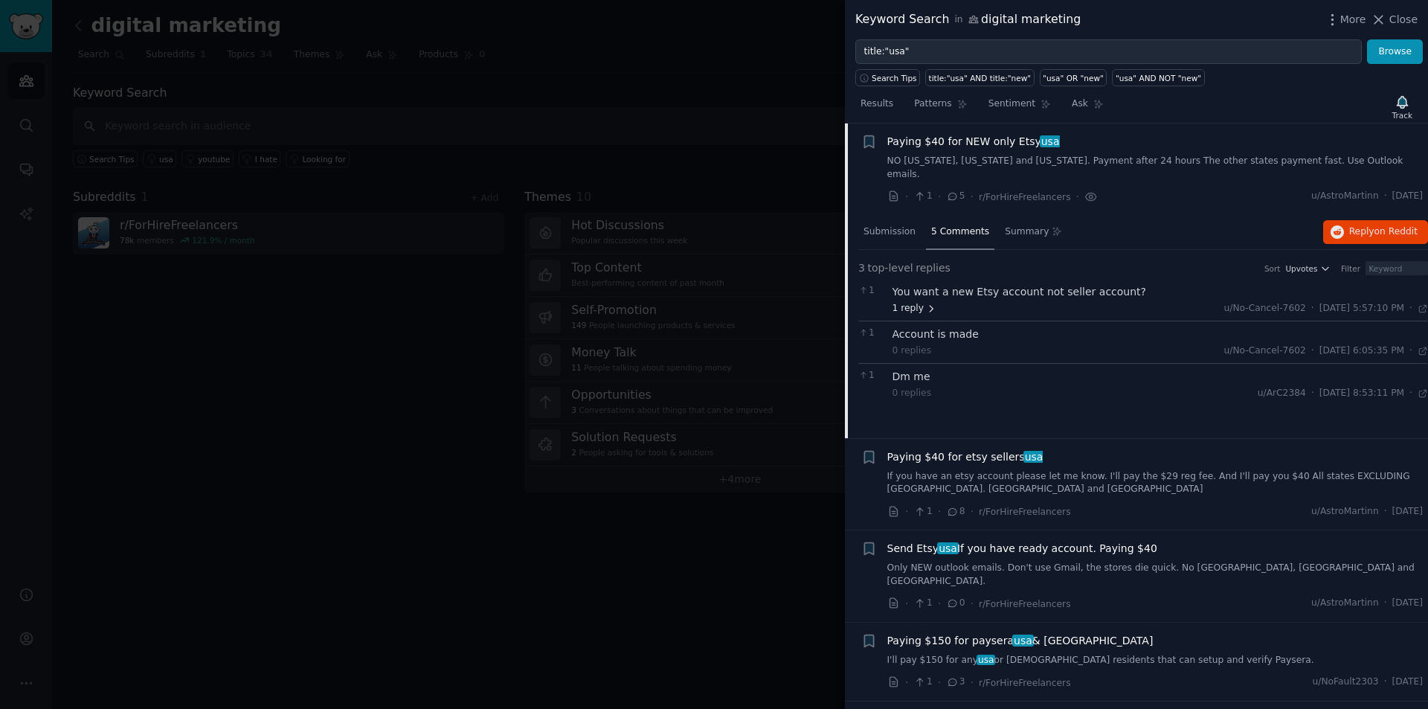
click at [928, 303] on icon at bounding box center [931, 308] width 10 height 10
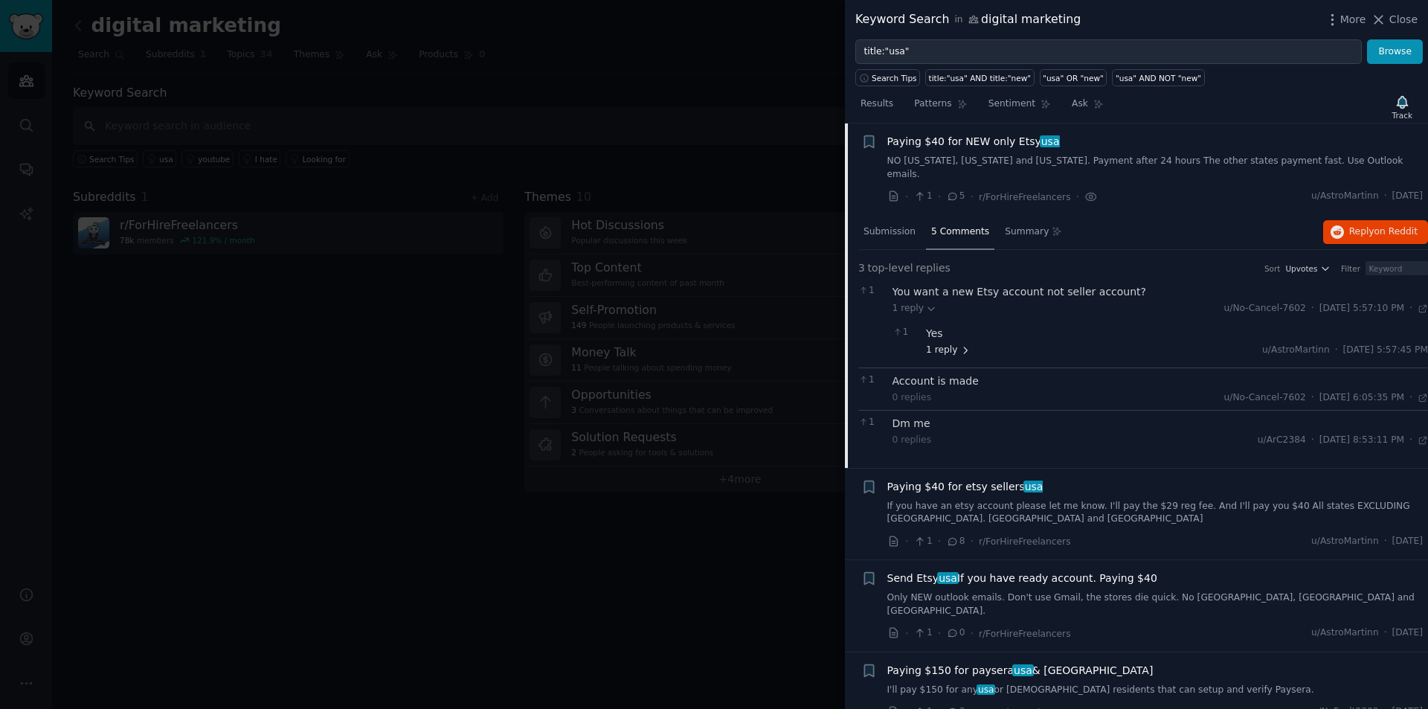
click at [938, 344] on span "1 reply" at bounding box center [948, 350] width 45 height 13
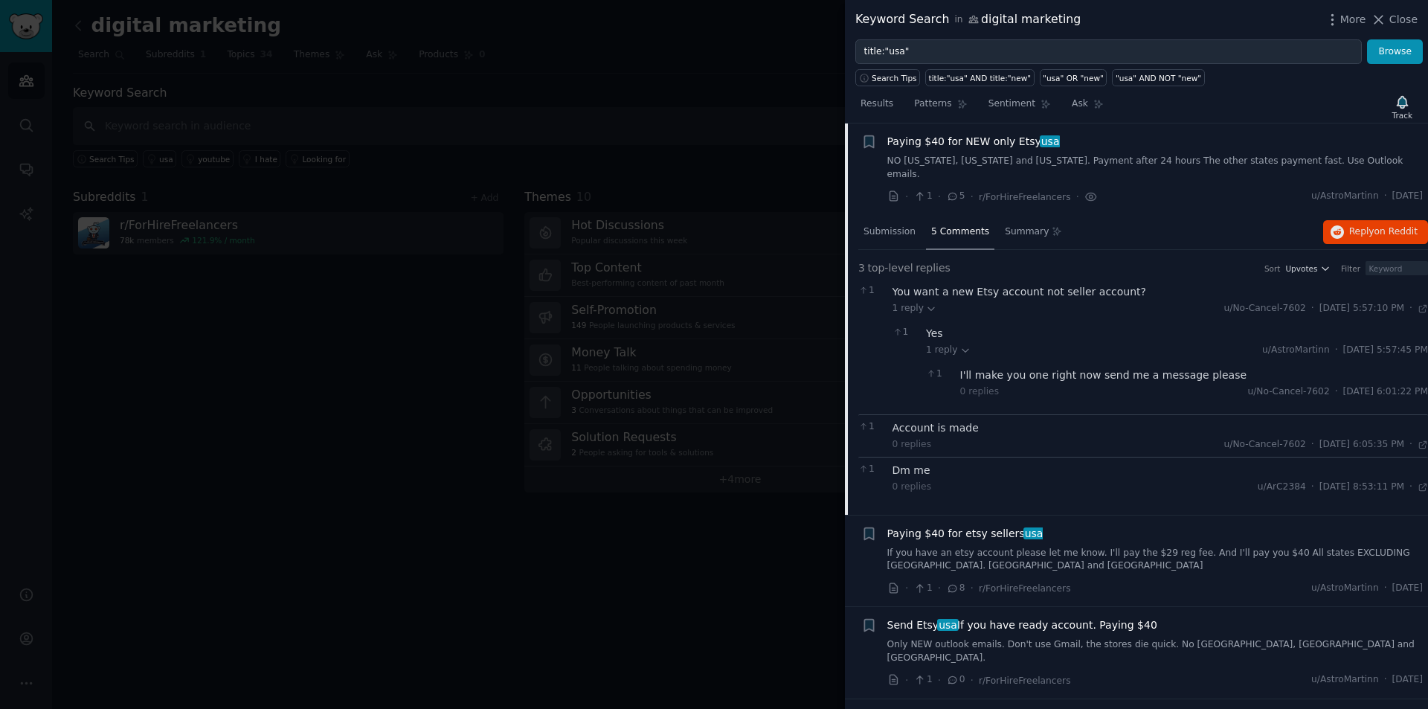
click at [936, 286] on div "You want a new Etsy account not seller account?" at bounding box center [1160, 292] width 536 height 16
click at [935, 326] on div "Yes" at bounding box center [1177, 334] width 502 height 16
drag, startPoint x: 558, startPoint y: 443, endPoint x: 573, endPoint y: 448, distance: 15.1
click at [558, 443] on div at bounding box center [714, 354] width 1428 height 709
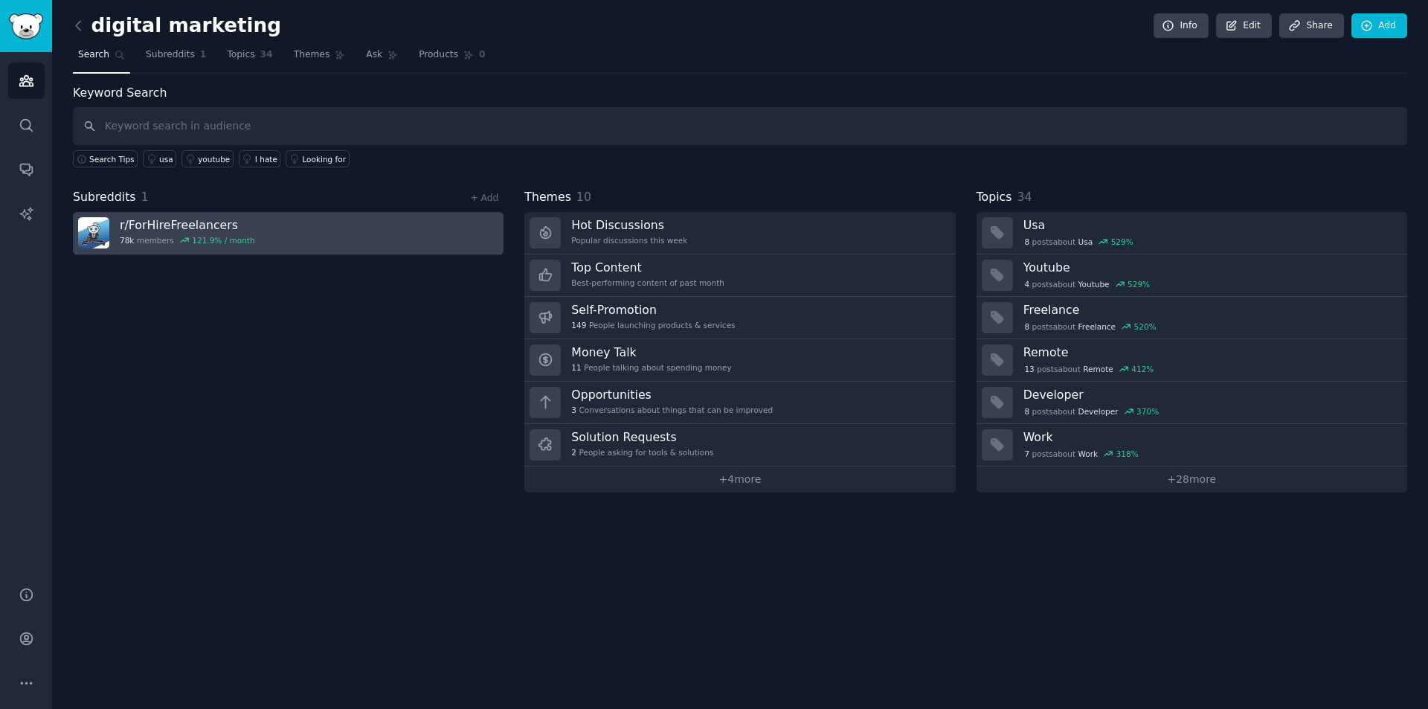
click at [319, 251] on link "r/ ForHireFreelancers 78k members 121.9 % / month" at bounding box center [288, 233] width 431 height 42
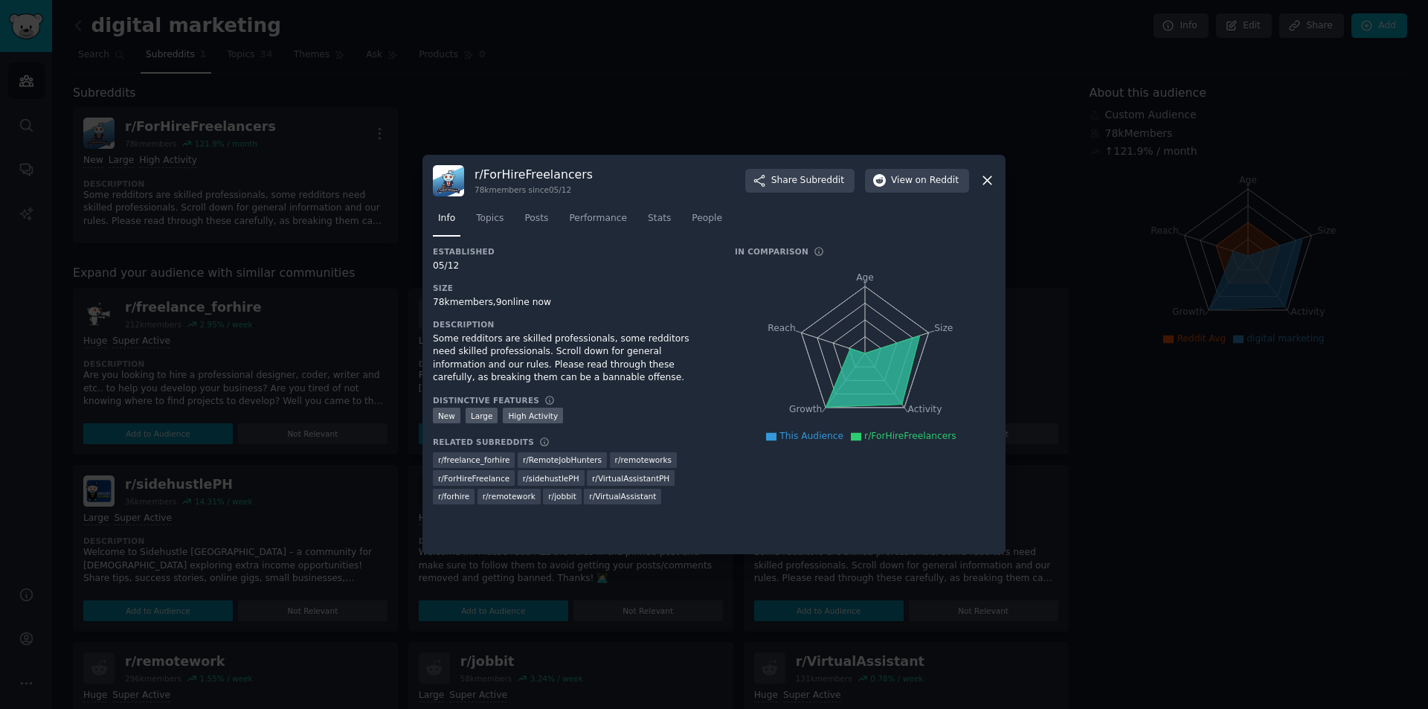
click at [993, 181] on icon at bounding box center [987, 181] width 16 height 16
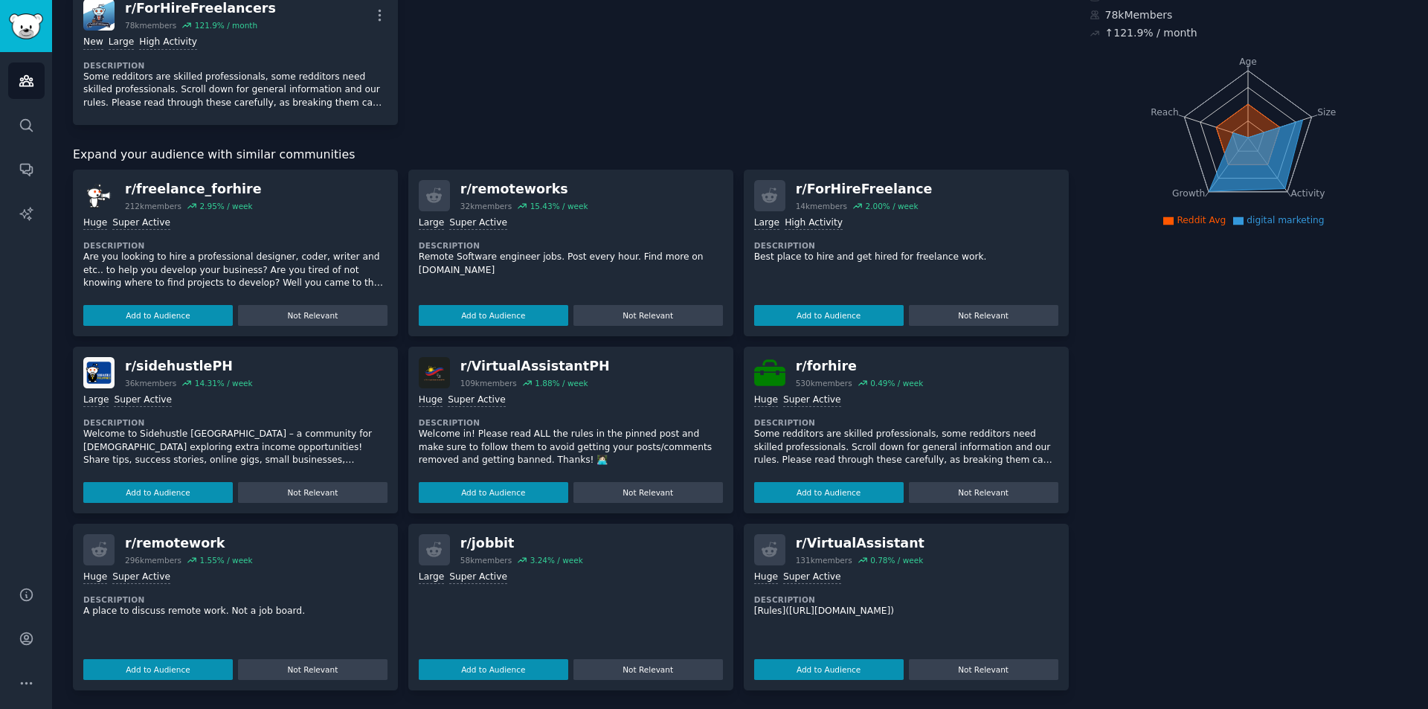
scroll to position [120, 0]
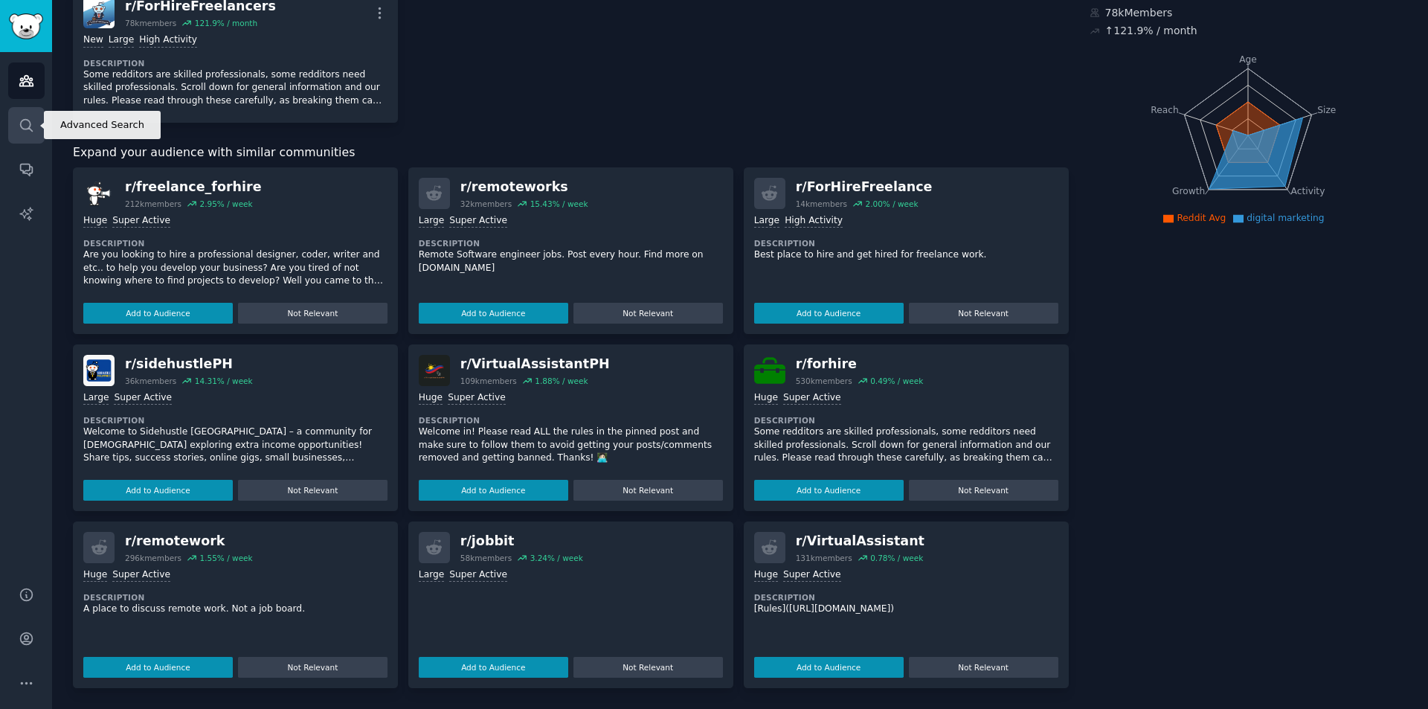
click at [22, 120] on icon "Sidebar" at bounding box center [26, 125] width 12 height 12
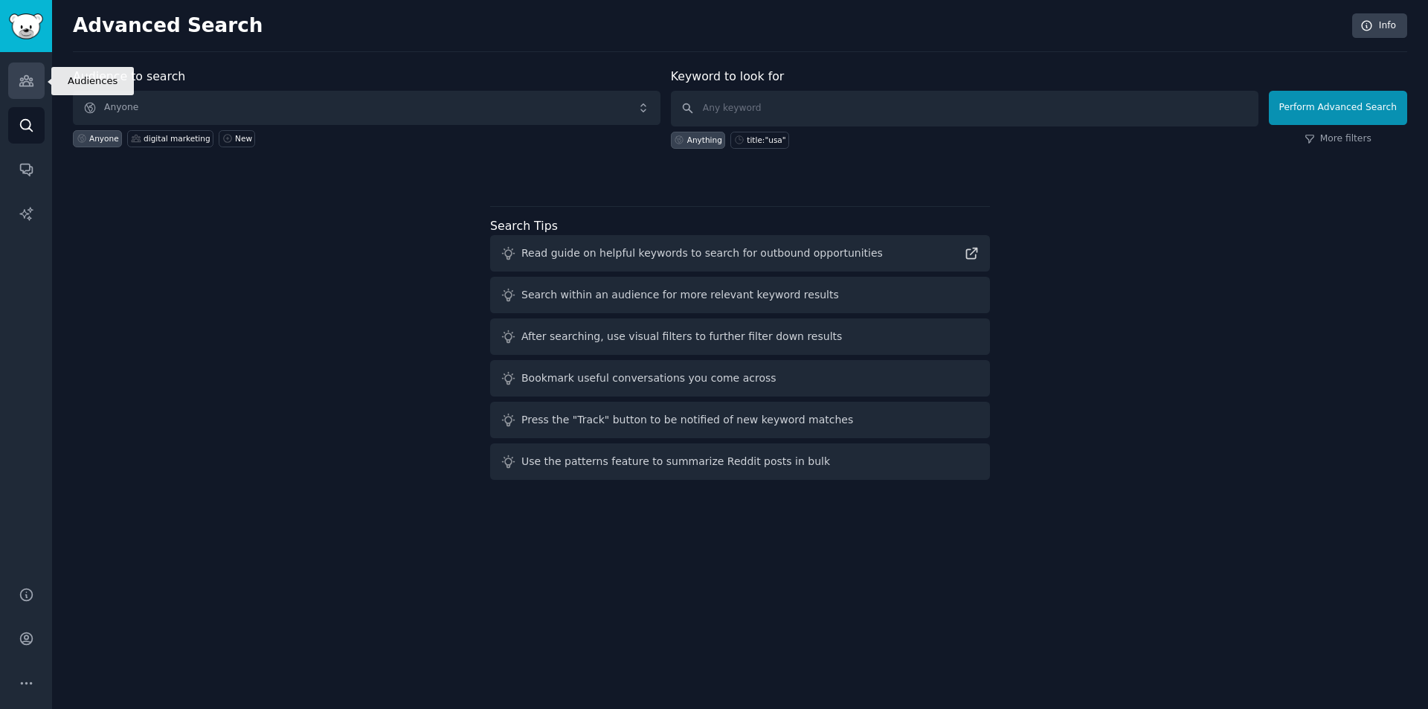
click at [25, 85] on icon "Sidebar" at bounding box center [27, 81] width 16 height 16
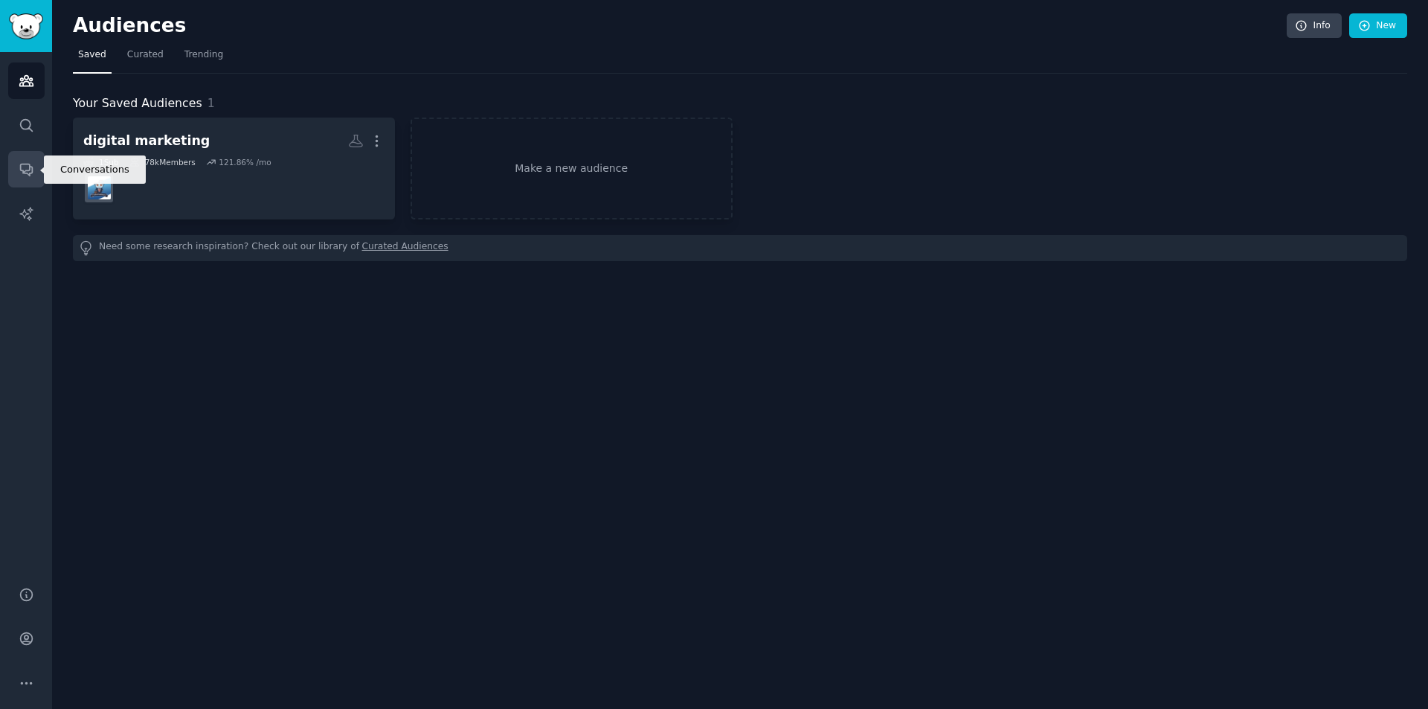
click at [16, 164] on link "Conversations" at bounding box center [26, 169] width 36 height 36
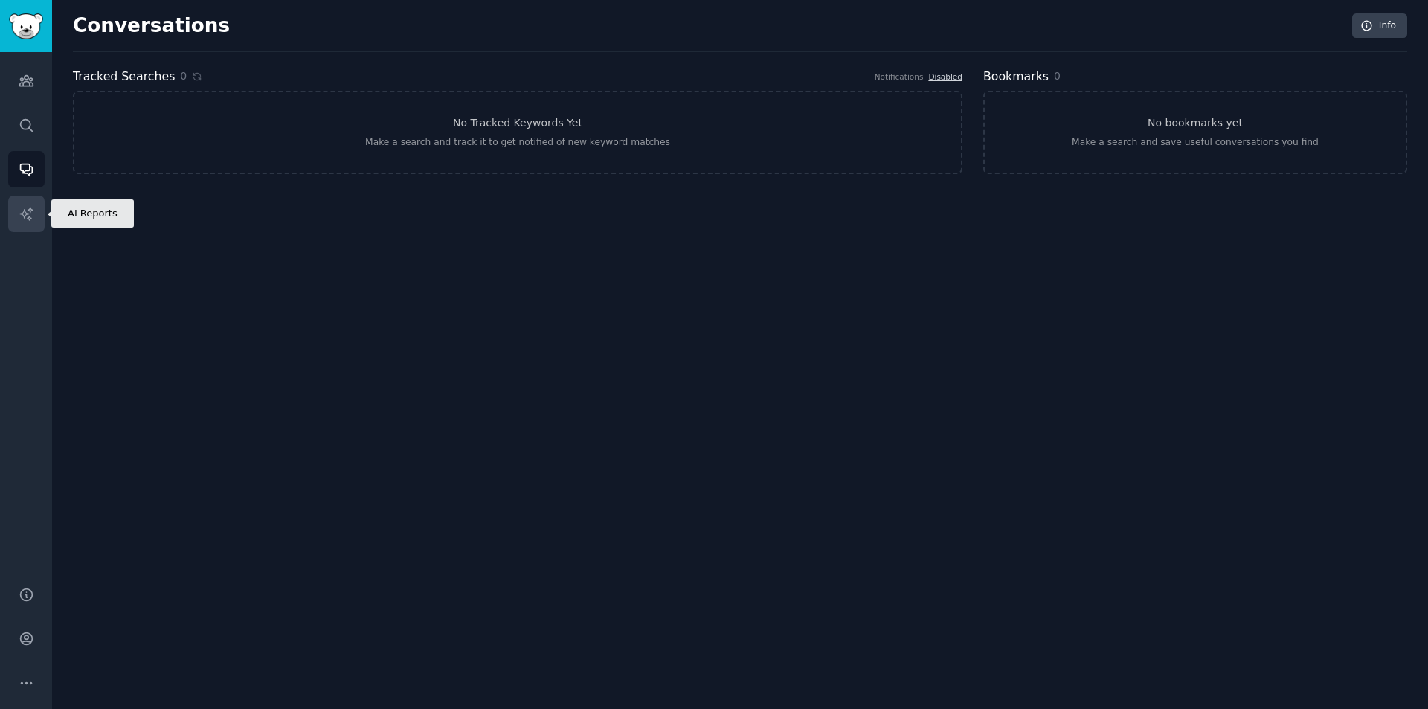
click at [29, 210] on icon "Sidebar" at bounding box center [25, 213] width 13 height 13
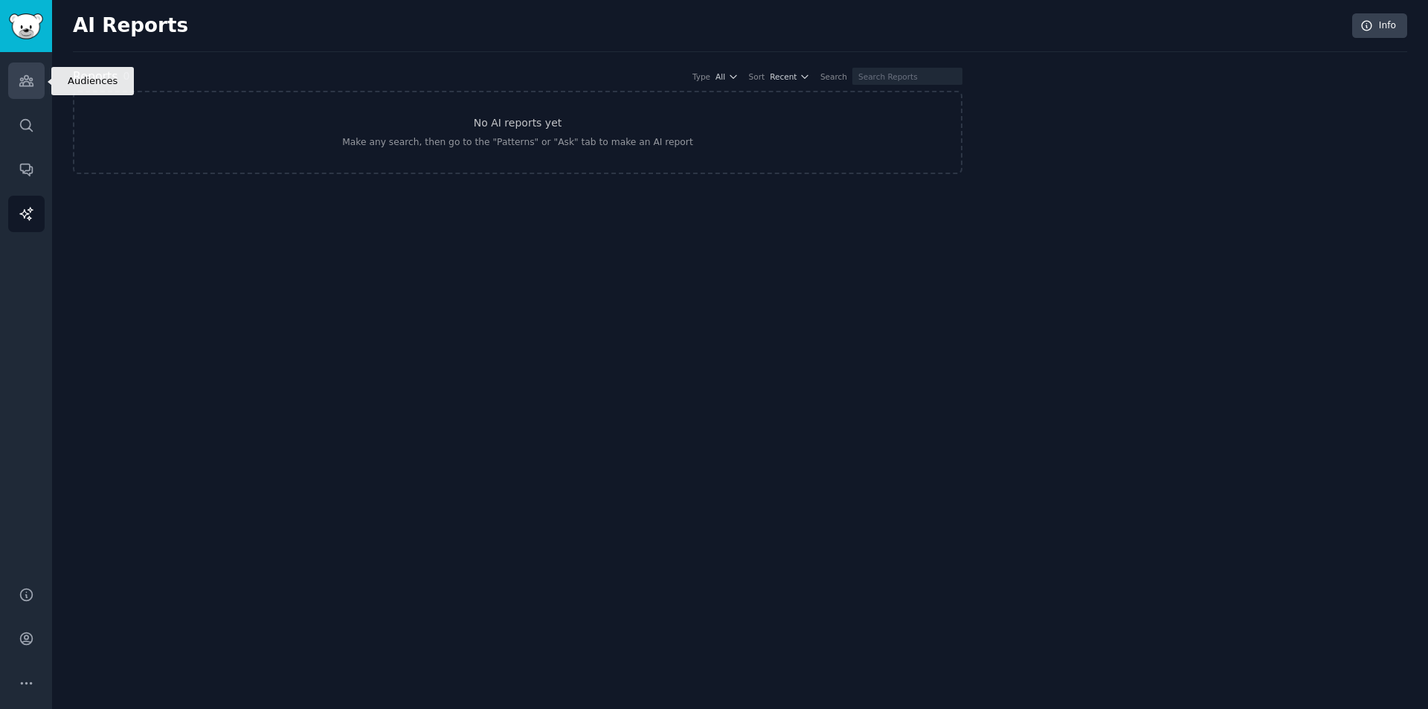
click at [30, 90] on link "Audiences" at bounding box center [26, 80] width 36 height 36
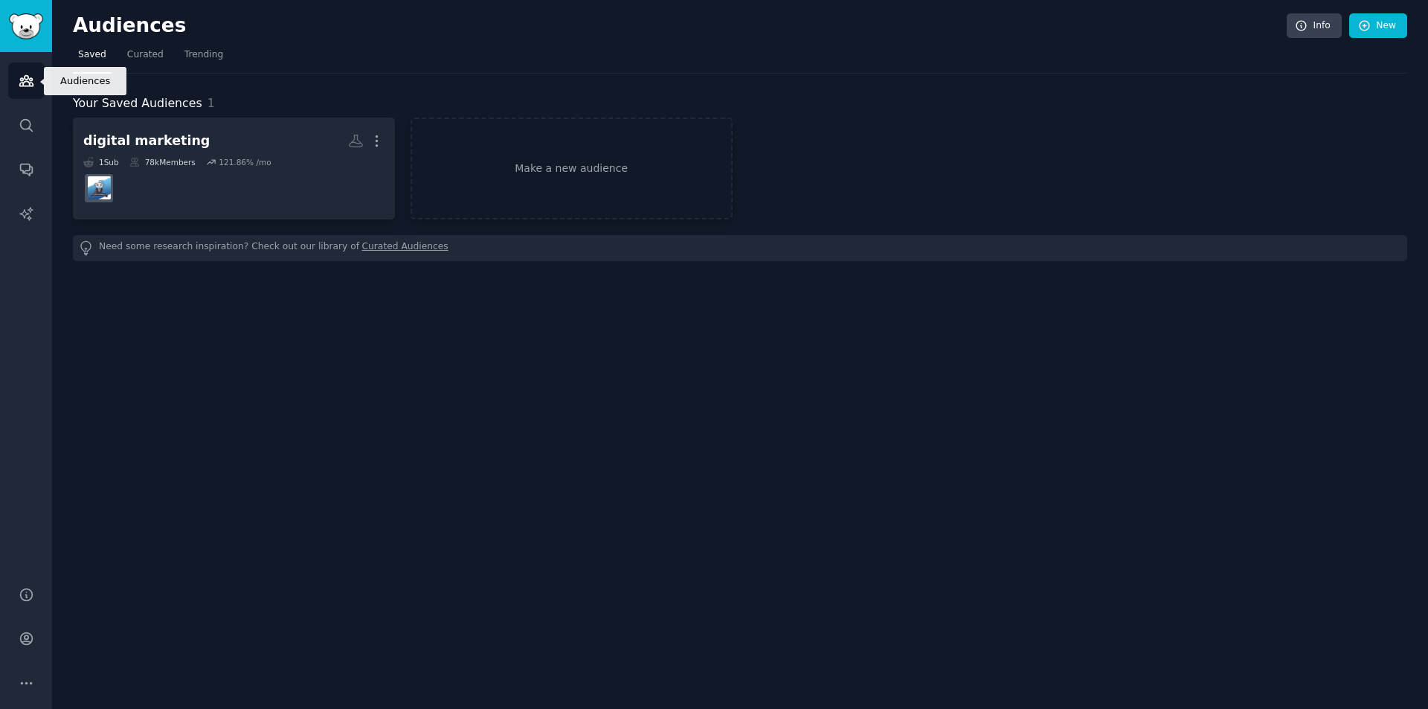
click at [13, 73] on link "Audiences" at bounding box center [26, 80] width 36 height 36
click at [122, 50] on link "Curated" at bounding box center [145, 58] width 47 height 30
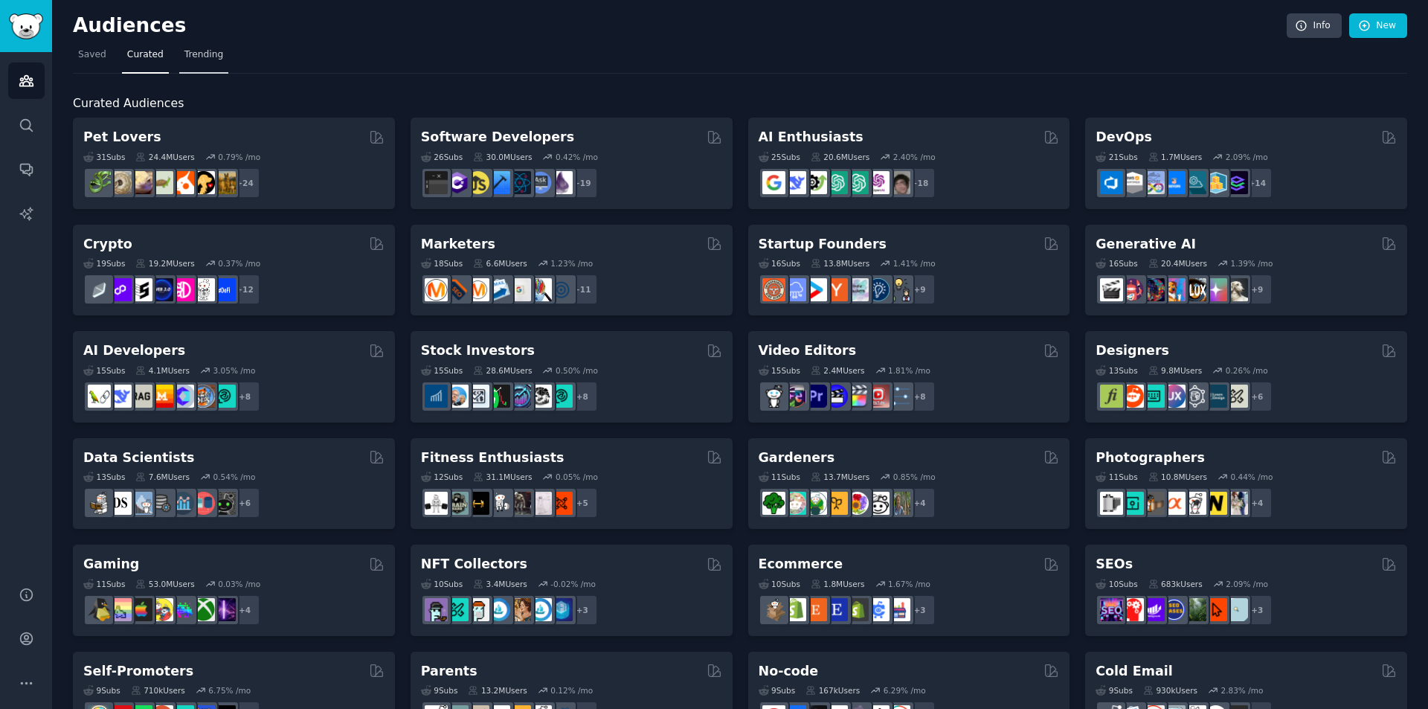
click at [209, 62] on link "Trending" at bounding box center [203, 58] width 49 height 30
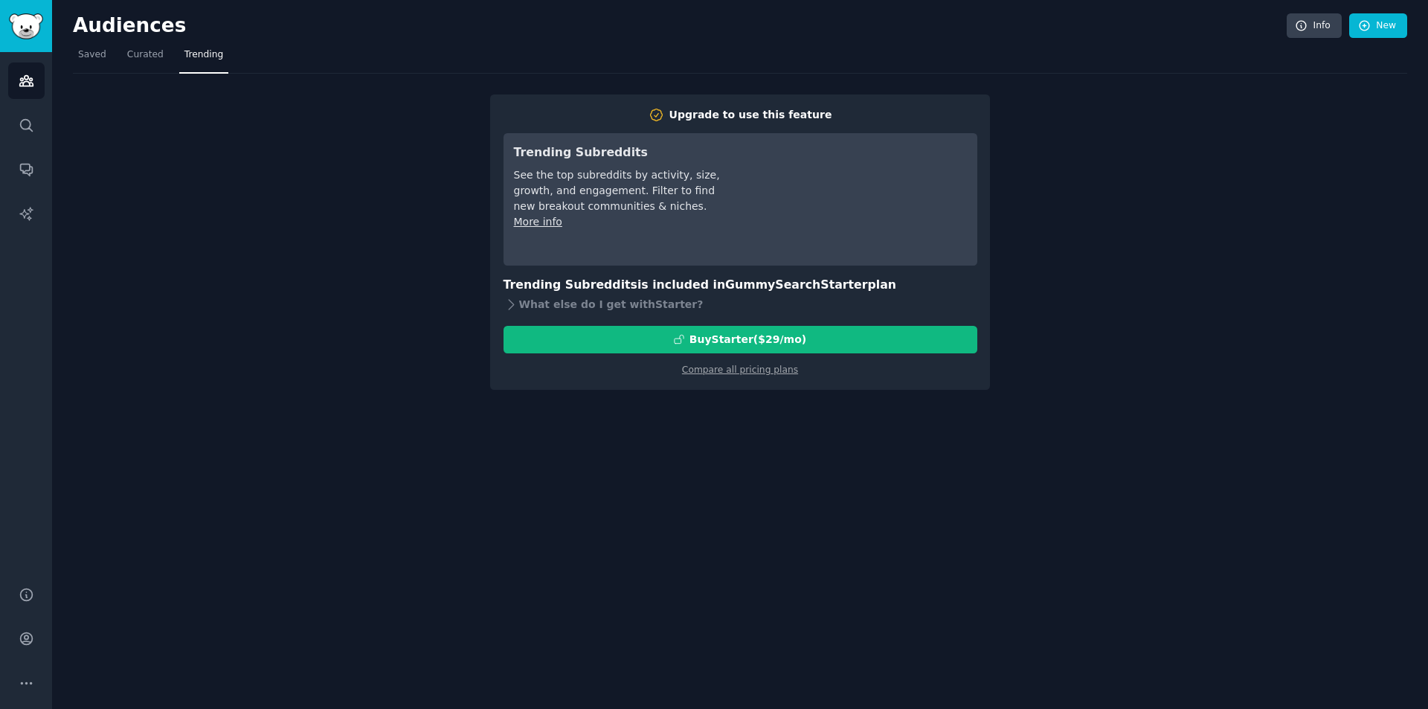
drag, startPoint x: 351, startPoint y: 268, endPoint x: 255, endPoint y: 155, distance: 148.8
click at [337, 257] on div "Upgrade to use this feature Trending Subreddits See the top subreddits by activ…" at bounding box center [740, 232] width 1334 height 316
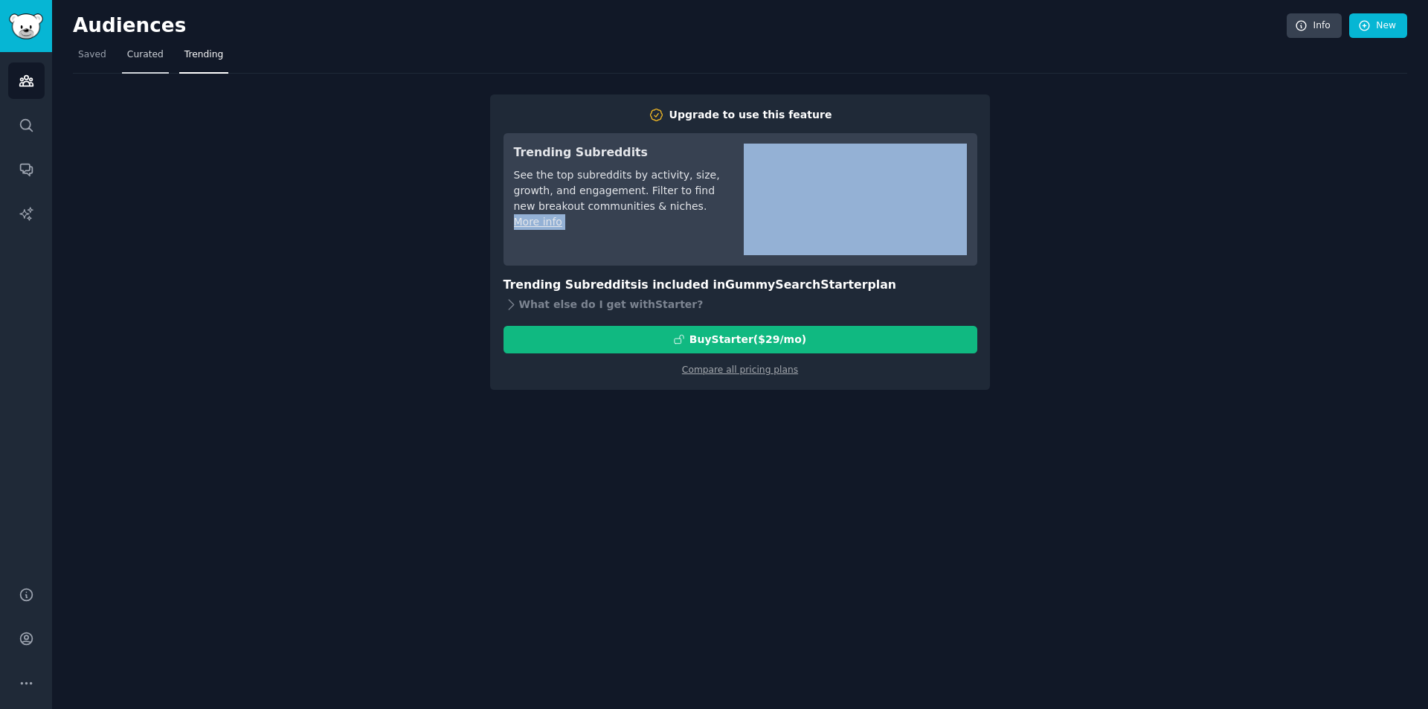
click at [141, 57] on span "Curated" at bounding box center [145, 54] width 36 height 13
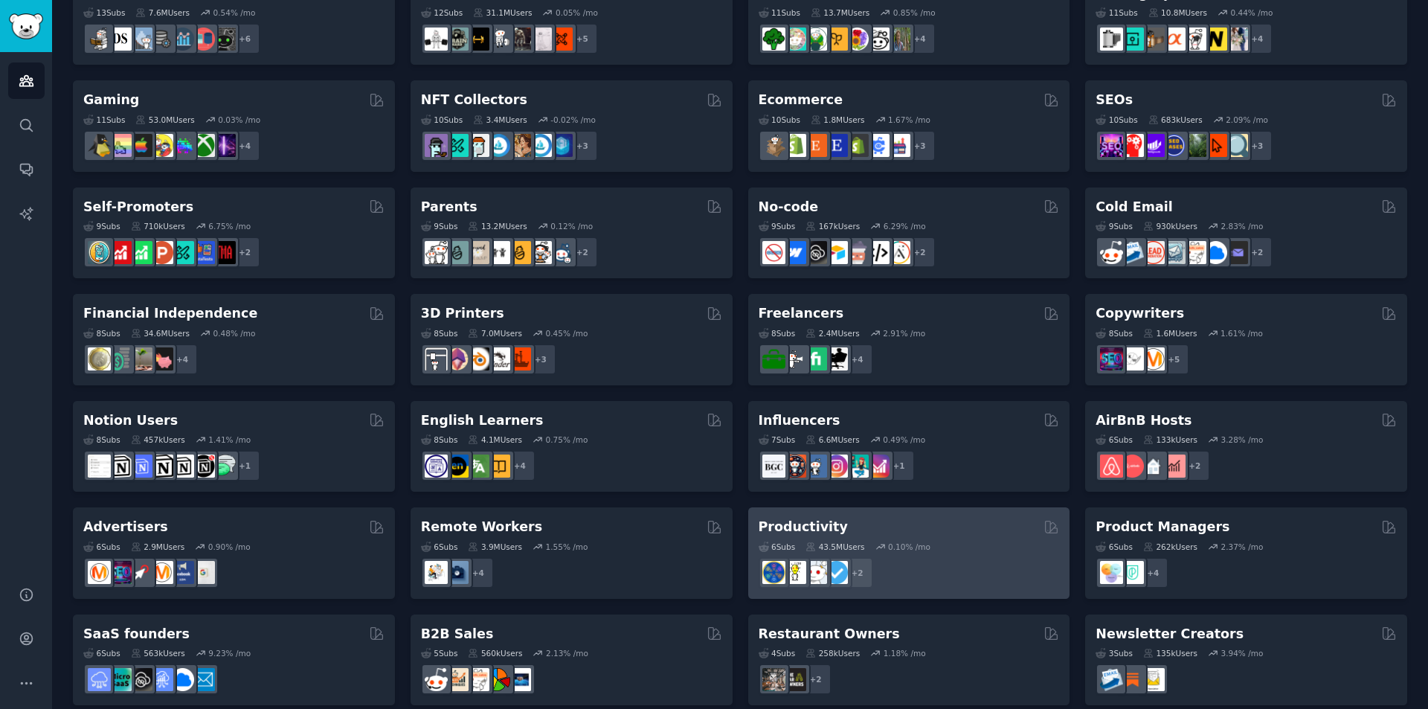
scroll to position [481, 0]
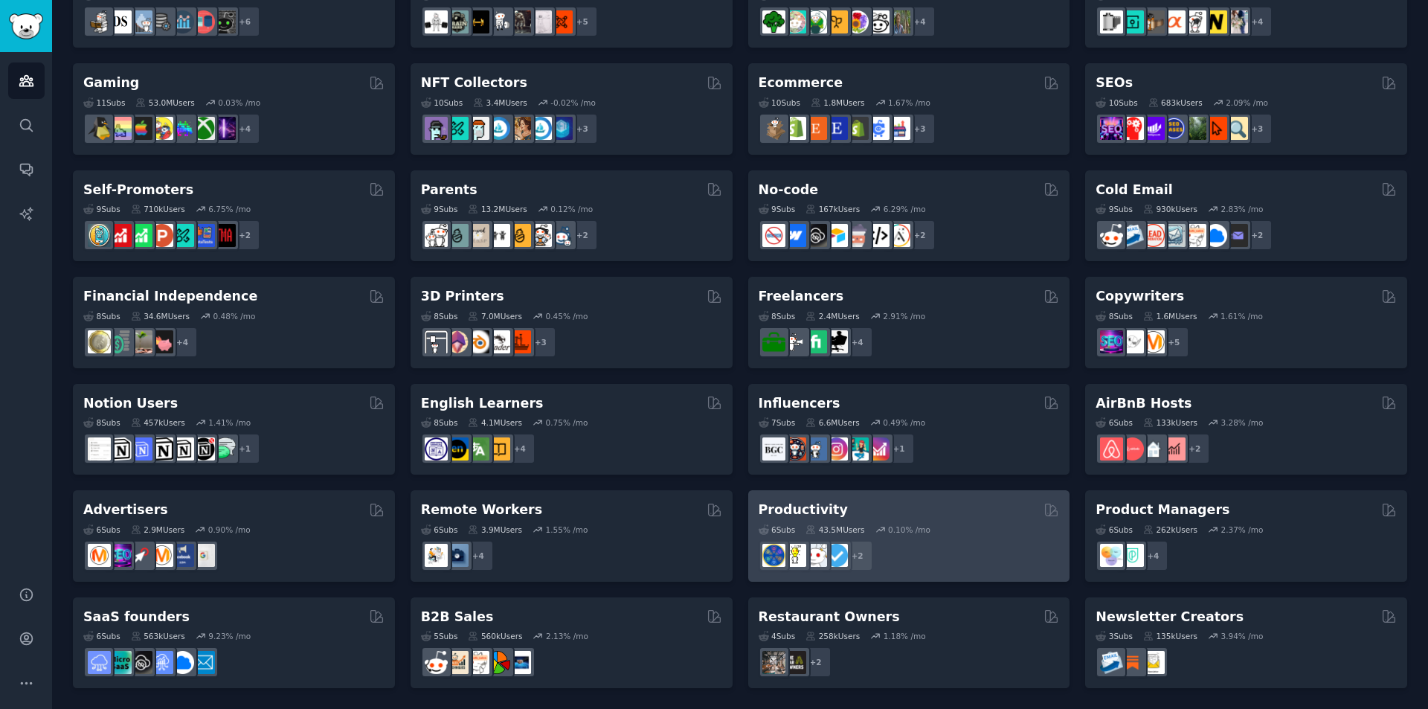
click at [790, 518] on h2 "Productivity" at bounding box center [802, 509] width 89 height 19
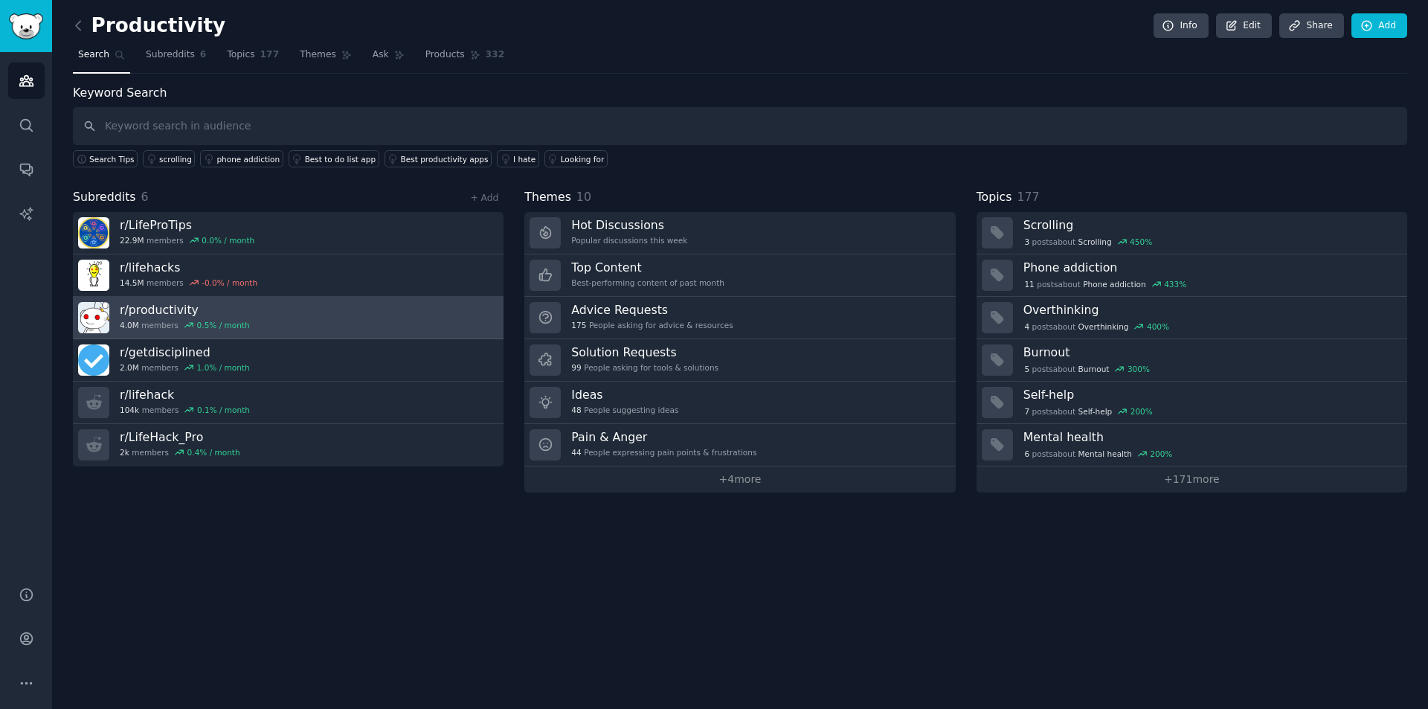
click at [316, 309] on link "r/ productivity 4.0M members 0.5 % / month" at bounding box center [288, 318] width 431 height 42
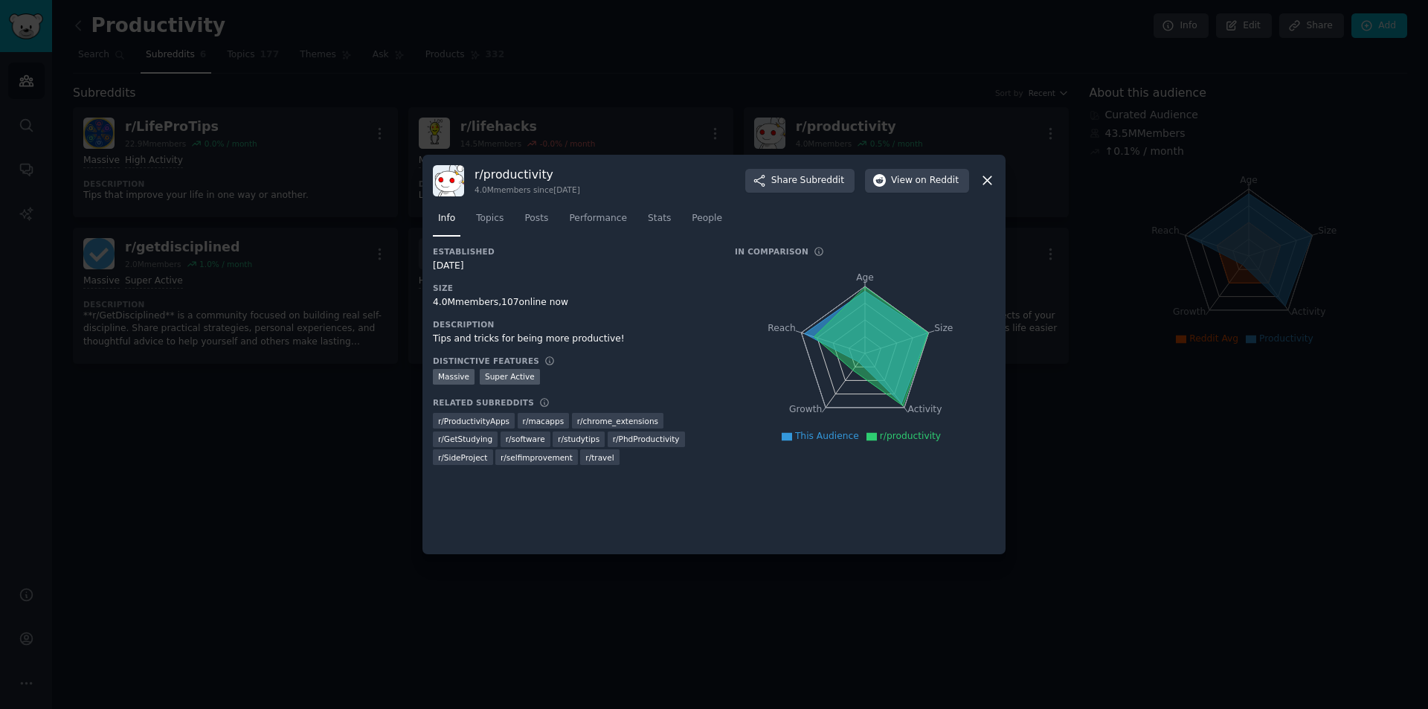
click at [868, 363] on icon at bounding box center [871, 346] width 114 height 119
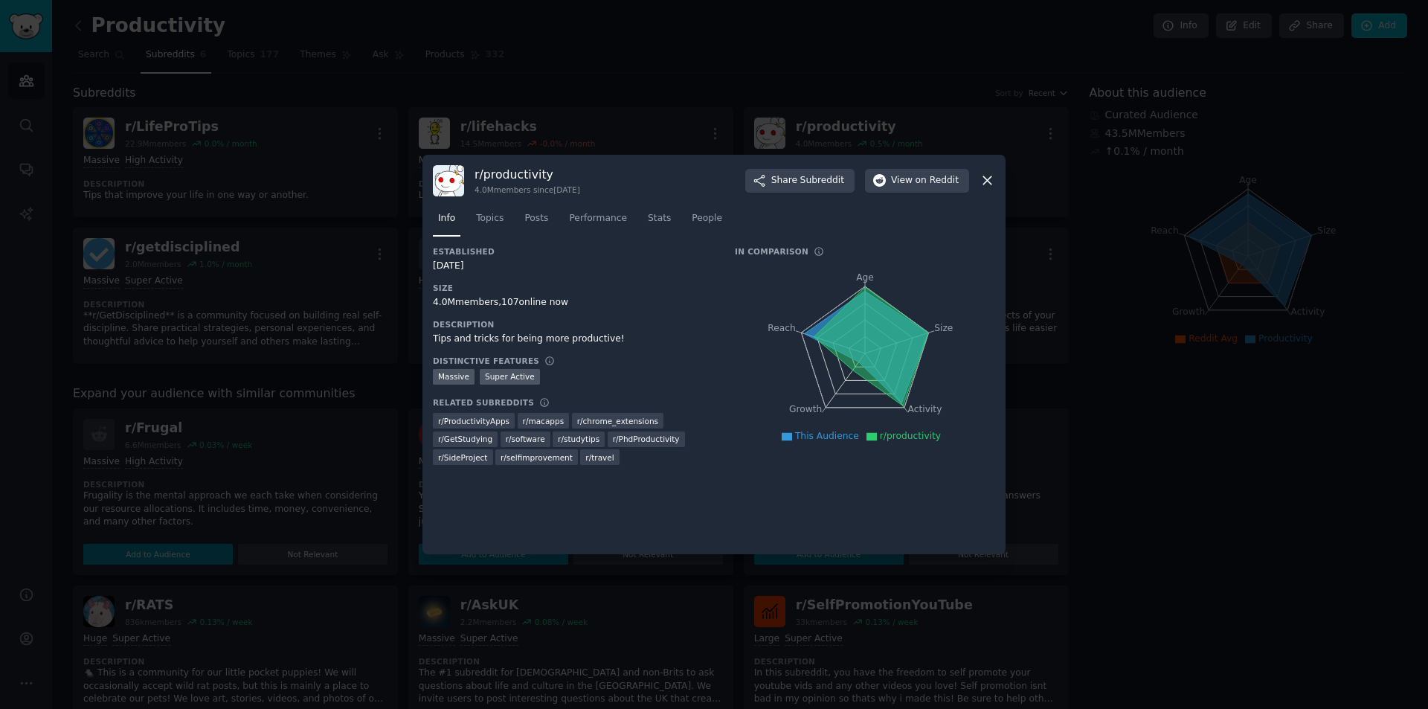
click at [857, 361] on icon at bounding box center [871, 346] width 114 height 119
click at [496, 373] on div "Super Active" at bounding box center [510, 377] width 60 height 16
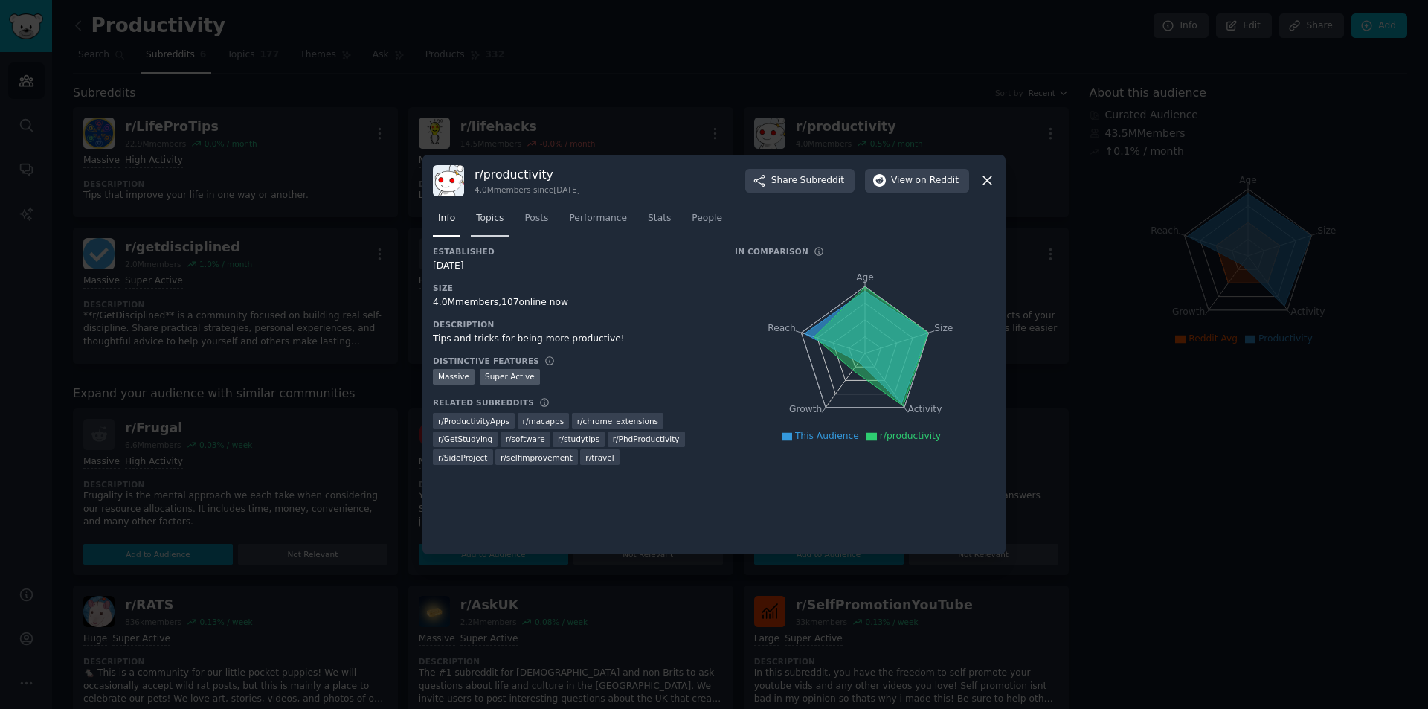
click at [486, 216] on span "Topics" at bounding box center [490, 218] width 28 height 13
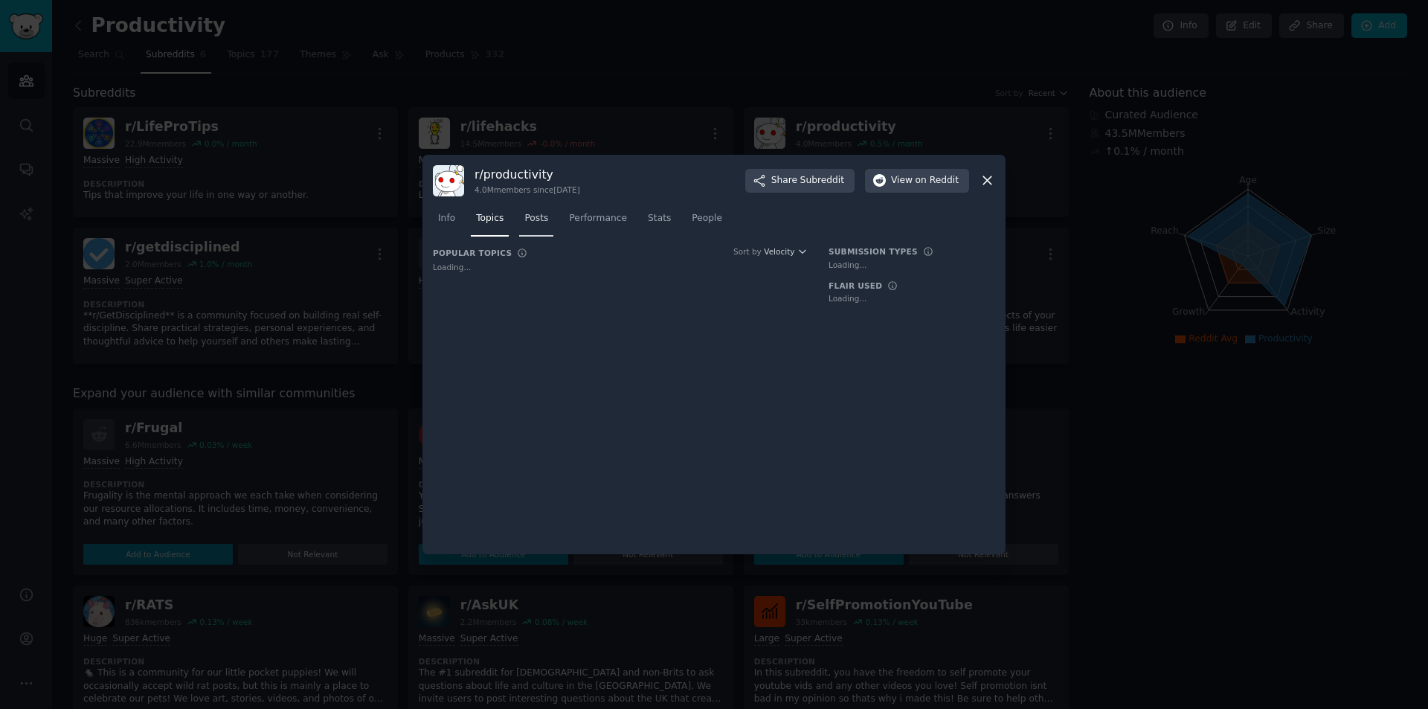
click at [526, 218] on span "Posts" at bounding box center [536, 218] width 24 height 13
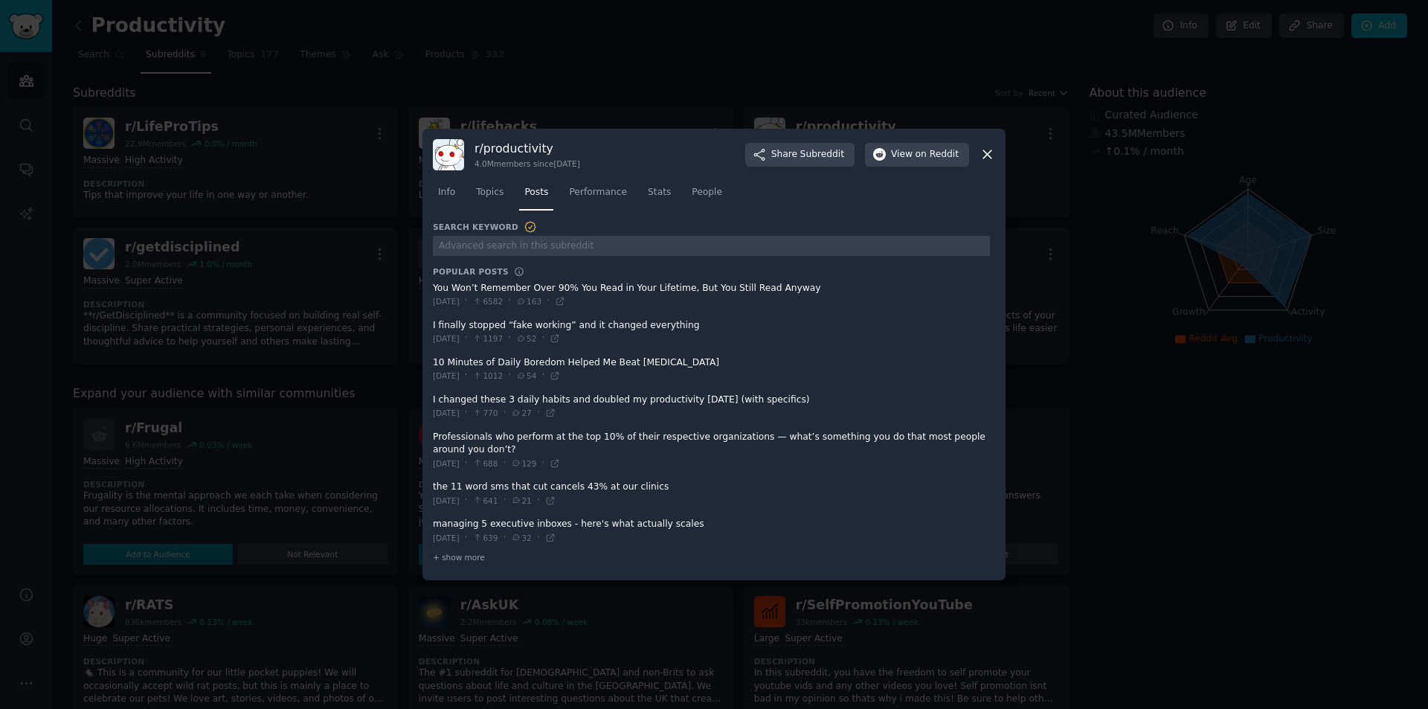
click at [604, 291] on span at bounding box center [711, 295] width 557 height 36
click at [545, 370] on div "[DATE] · 1012 · 54 ·" at bounding box center [496, 375] width 127 height 13
drag, startPoint x: 615, startPoint y: 414, endPoint x: 584, endPoint y: 356, distance: 65.5
click at [613, 413] on span at bounding box center [711, 406] width 557 height 36
click at [602, 196] on span "Performance" at bounding box center [598, 192] width 58 height 13
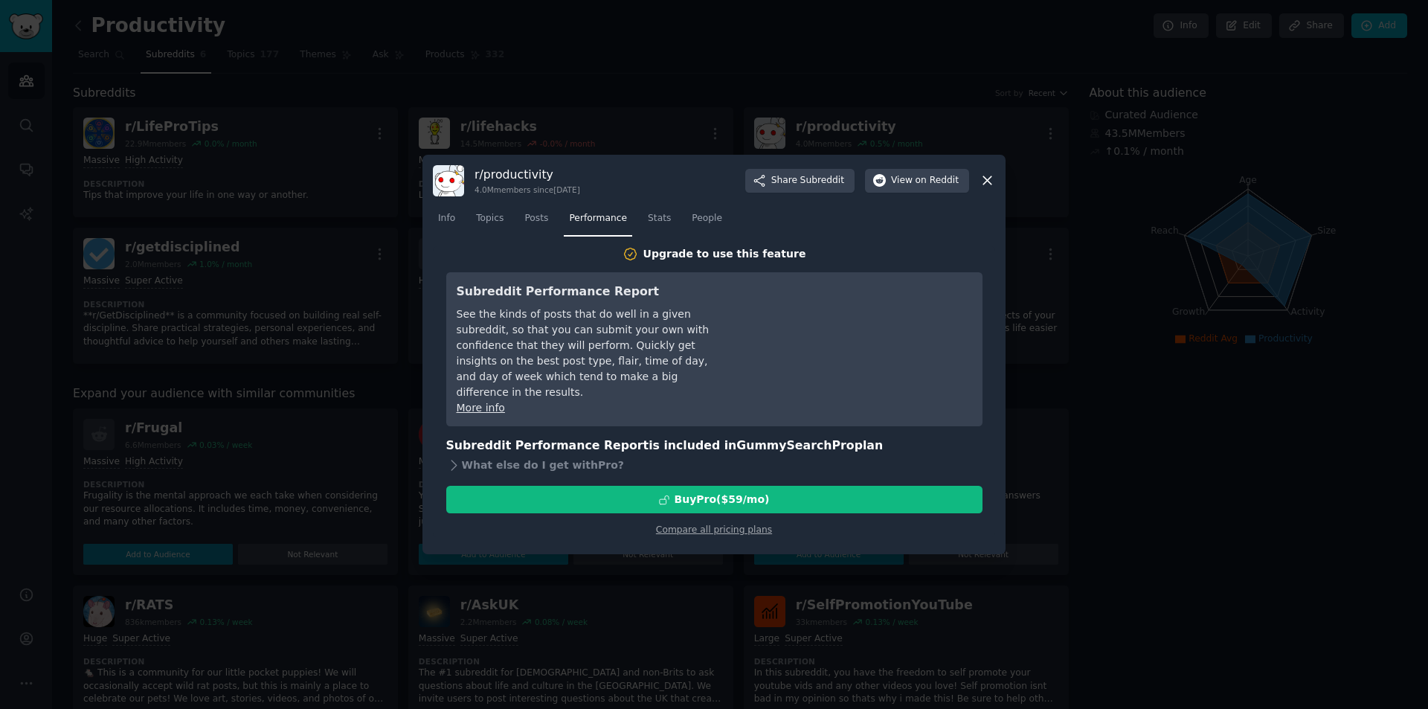
click at [1234, 491] on div at bounding box center [714, 354] width 1428 height 709
